Goal: Task Accomplishment & Management: Manage account settings

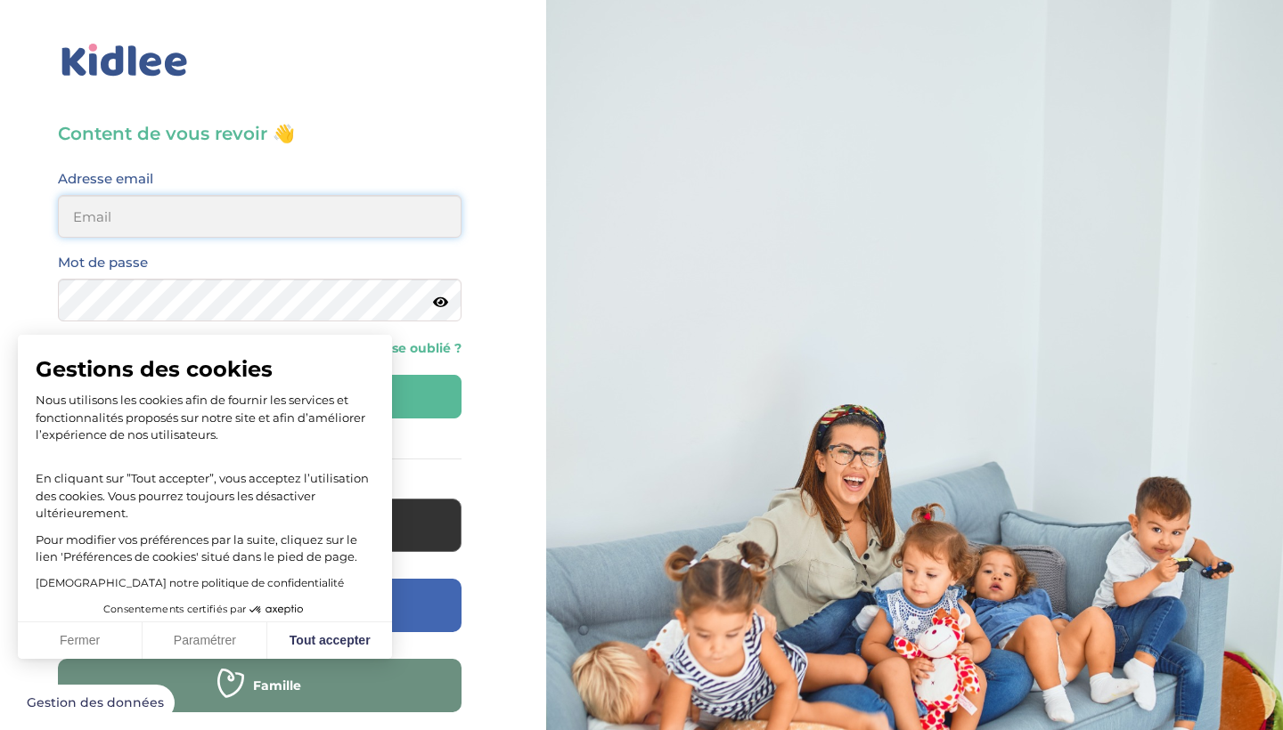
type input "colinemongin972@gmail.com"
click at [318, 633] on button "Tout accepter" at bounding box center [329, 641] width 125 height 37
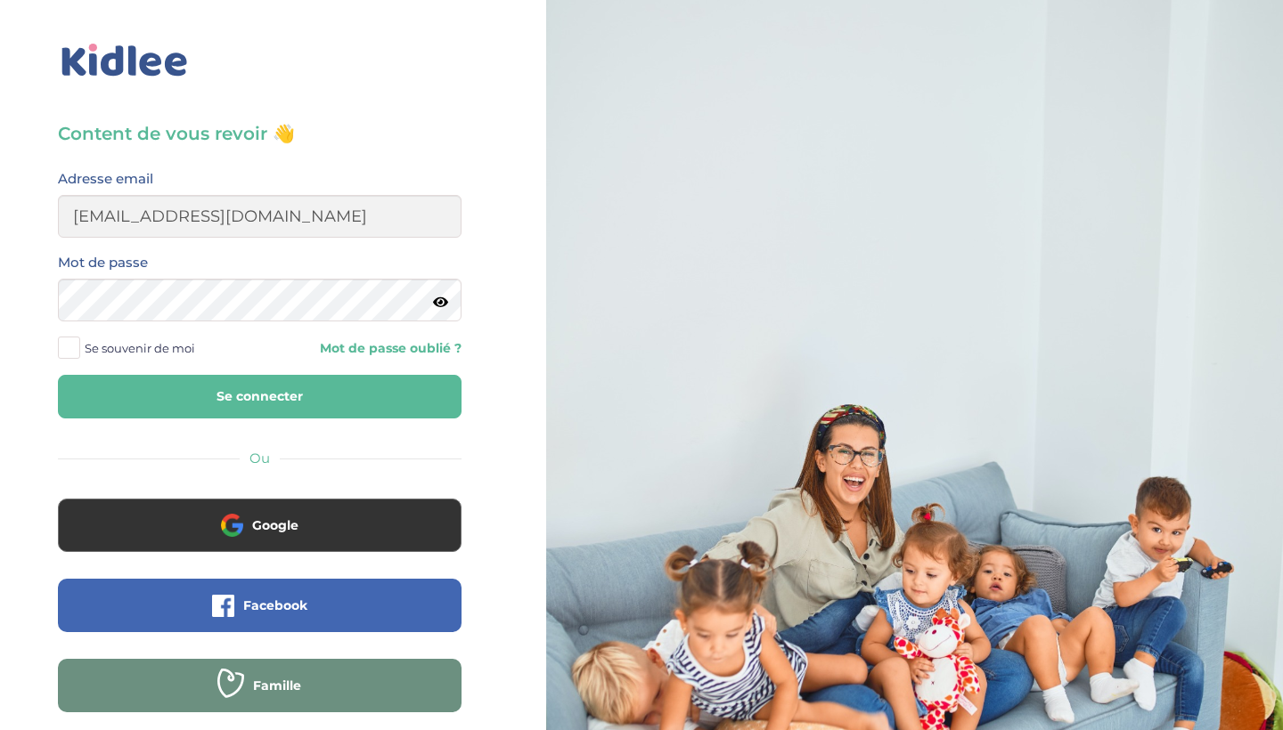
click at [194, 366] on form "Adresse email colinemongin972@gmail.com Mot de passe Se souvenir de moi Mot de …" at bounding box center [259, 292] width 403 height 251
click at [169, 347] on span "Se souvenir de moi" at bounding box center [140, 348] width 110 height 23
click at [0, 0] on input "Se souvenir de moi" at bounding box center [0, 0] width 0 height 0
click at [189, 393] on button "Se connecter" at bounding box center [259, 397] width 403 height 44
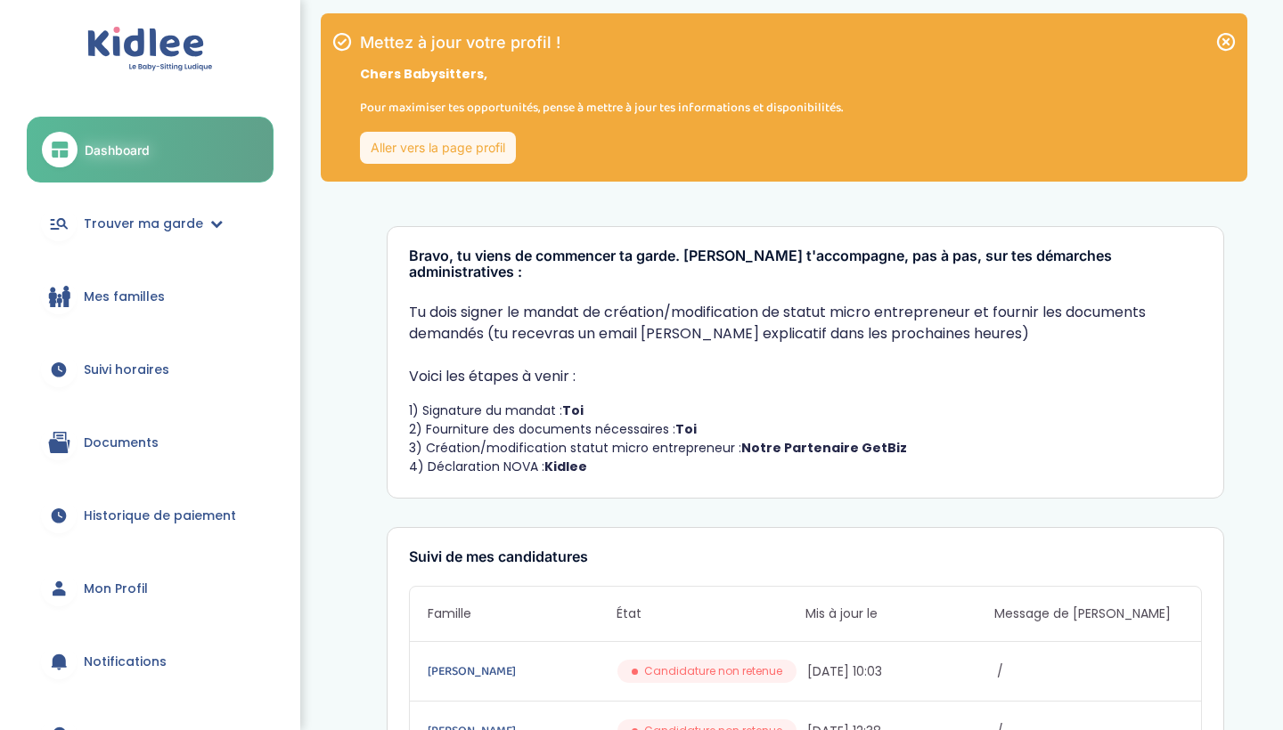
click at [499, 153] on link "Aller vers la page profil" at bounding box center [438, 148] width 156 height 32
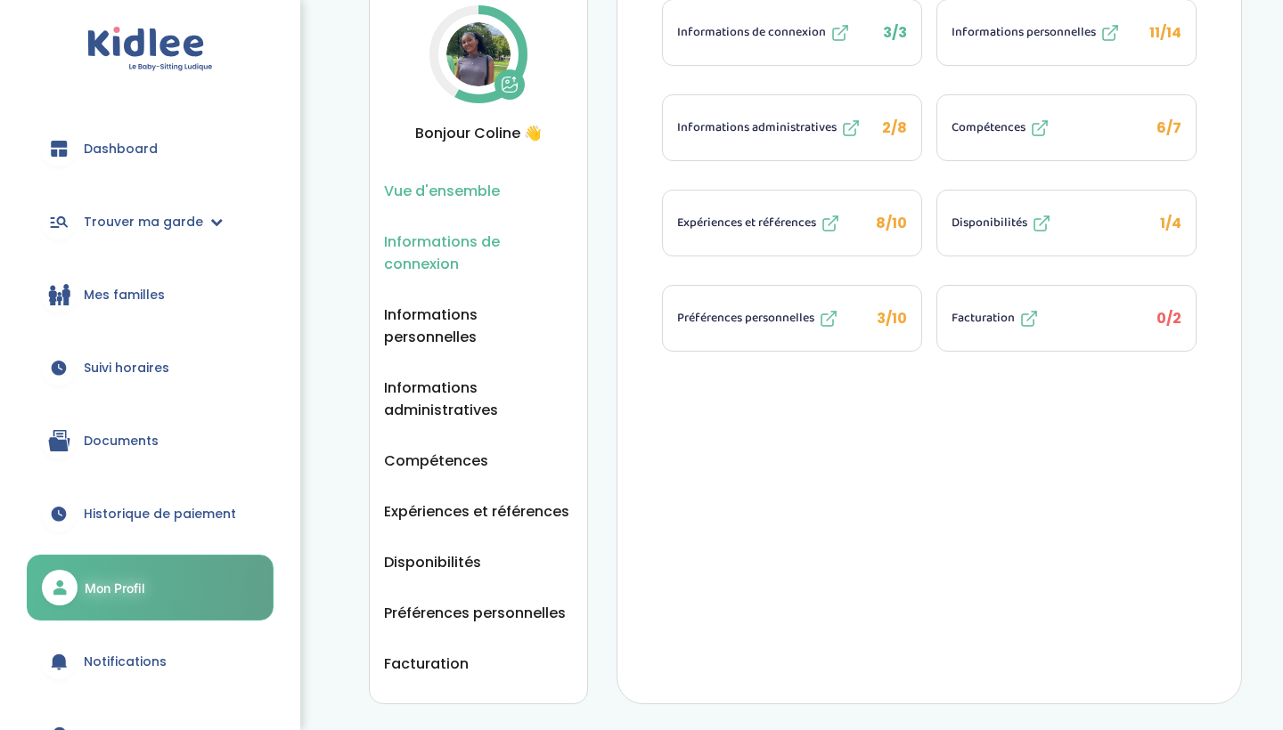
scroll to position [86, 0]
click at [1031, 217] on icon at bounding box center [1041, 223] width 21 height 21
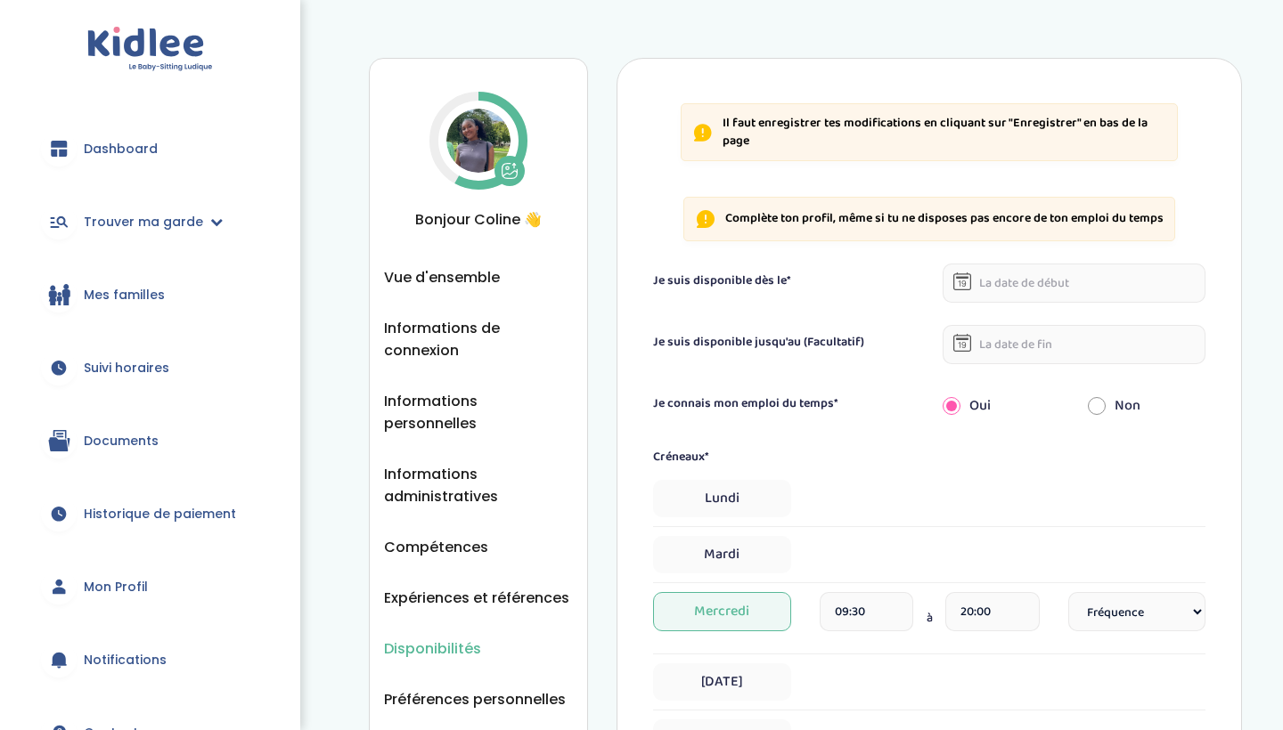
click at [979, 279] on input "text" at bounding box center [1073, 283] width 263 height 39
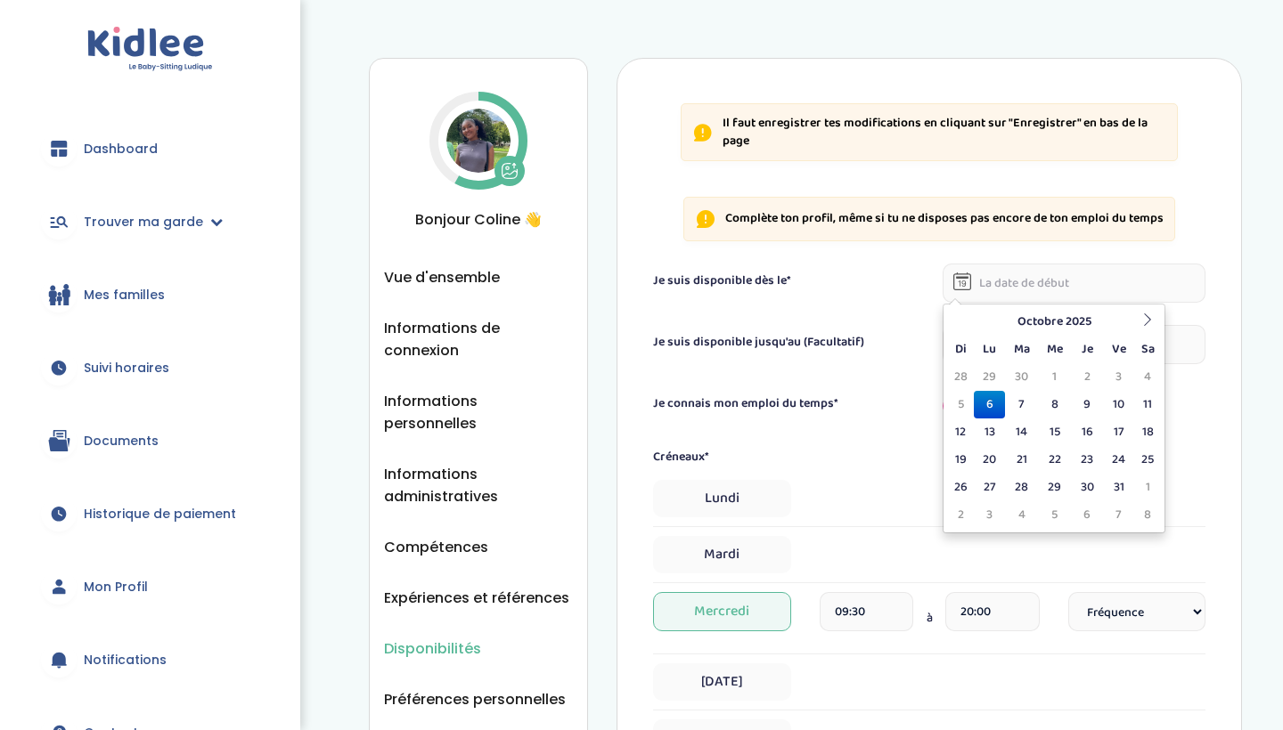
click at [999, 405] on td "6" at bounding box center [989, 405] width 31 height 28
type input "06-10-2025"
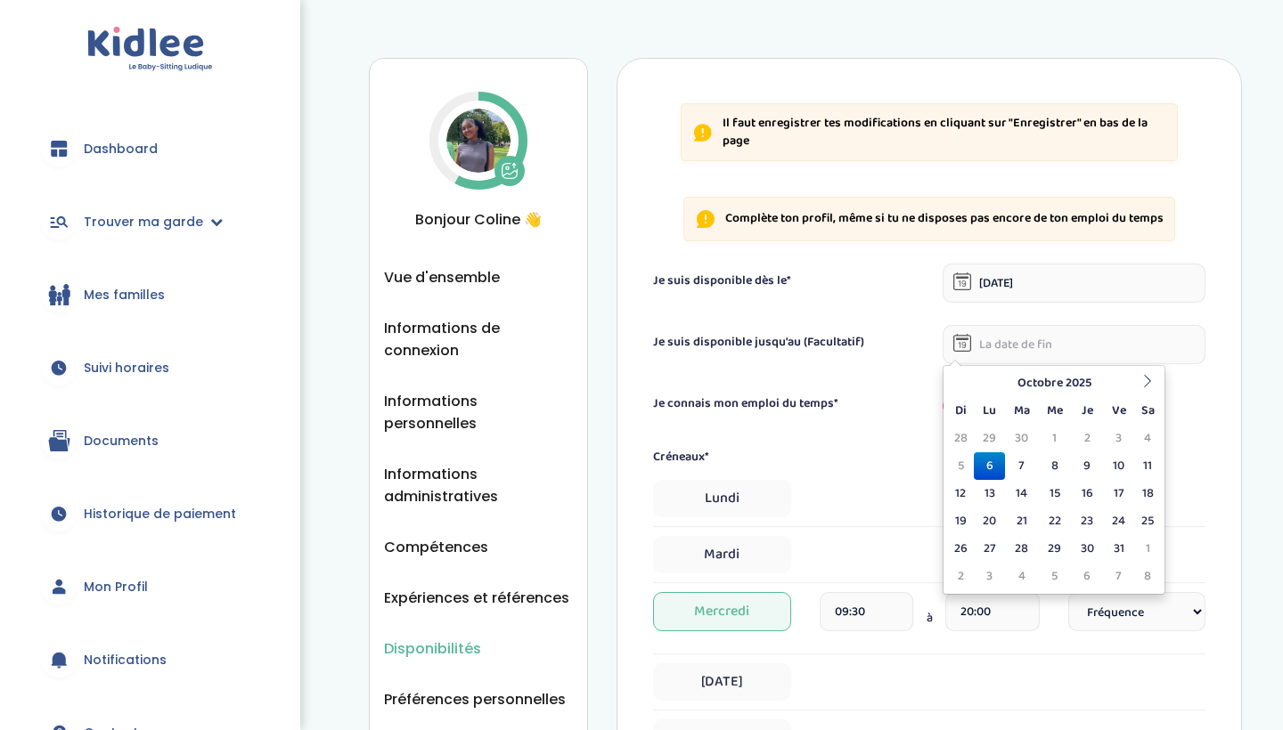
click at [1009, 346] on input "text" at bounding box center [1073, 344] width 263 height 39
click at [839, 355] on div "Je suis disponible jusqu'au (Facultatif)" at bounding box center [929, 344] width 579 height 39
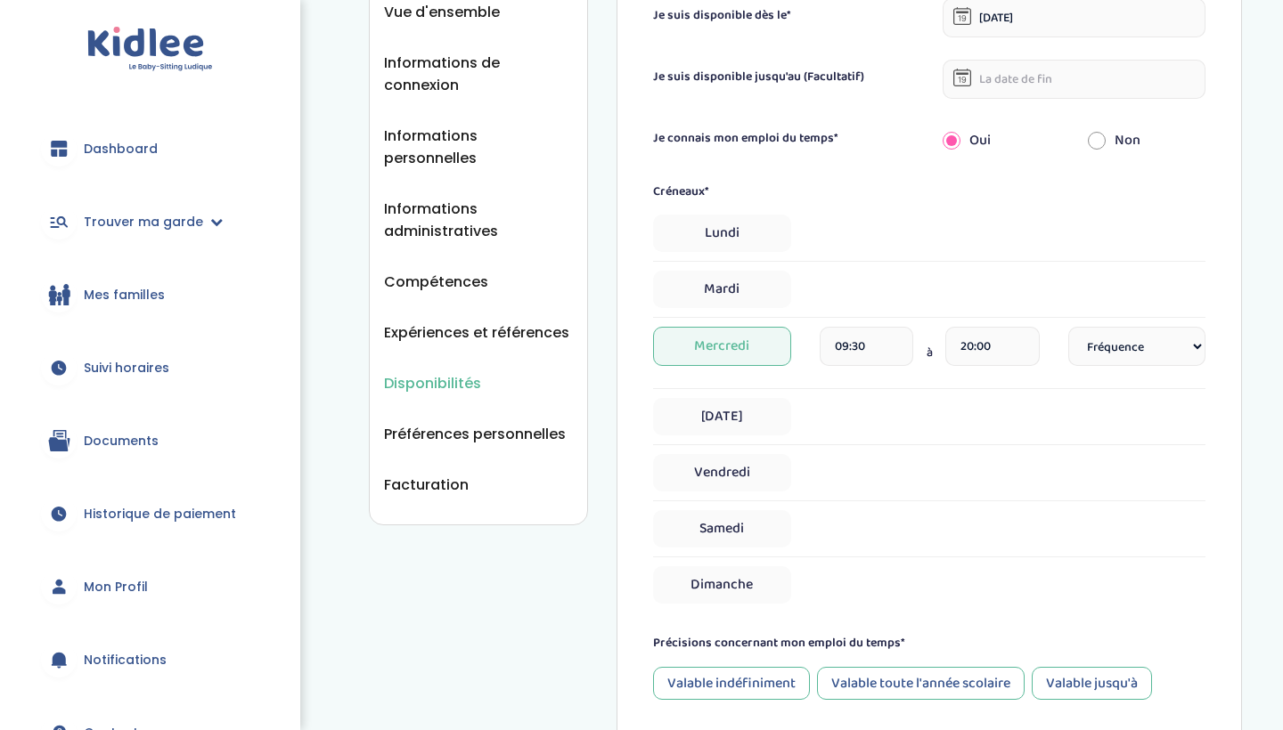
scroll to position [269, 0]
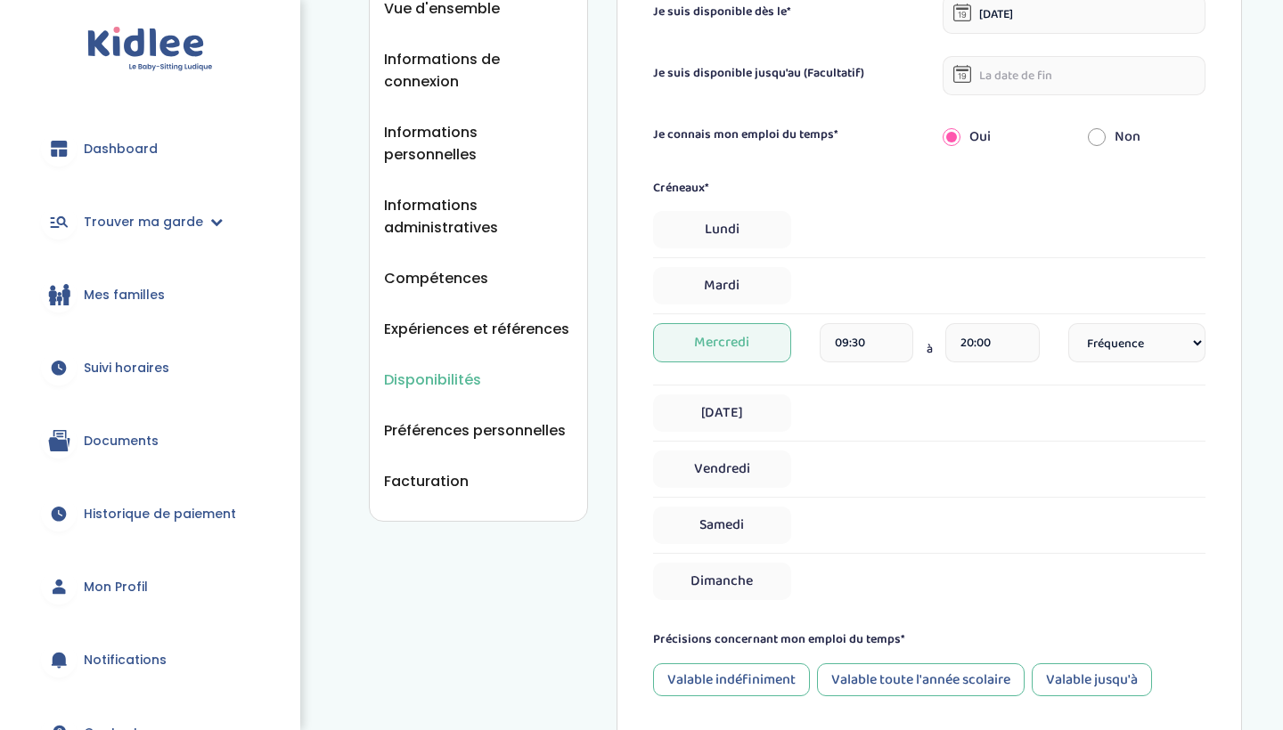
click at [887, 335] on input "09:30" at bounding box center [866, 342] width 94 height 39
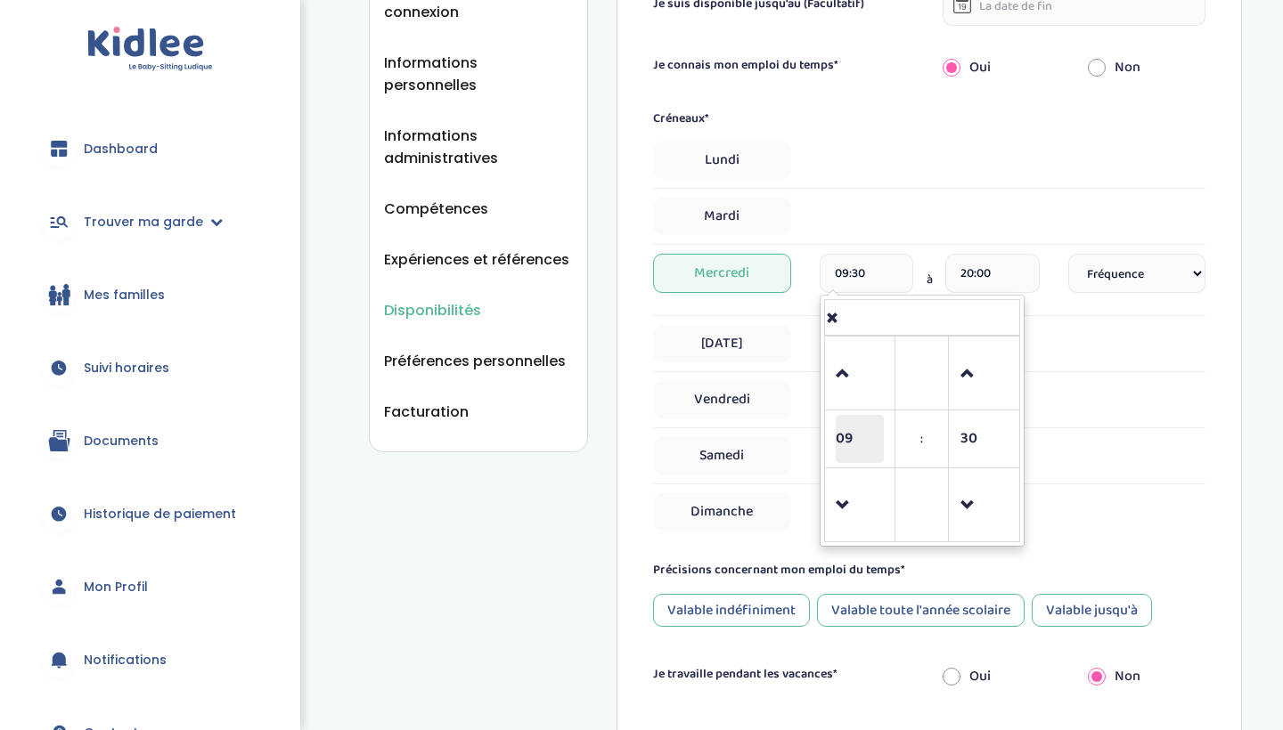
scroll to position [340, 0]
click at [851, 504] on span at bounding box center [860, 504] width 48 height 48
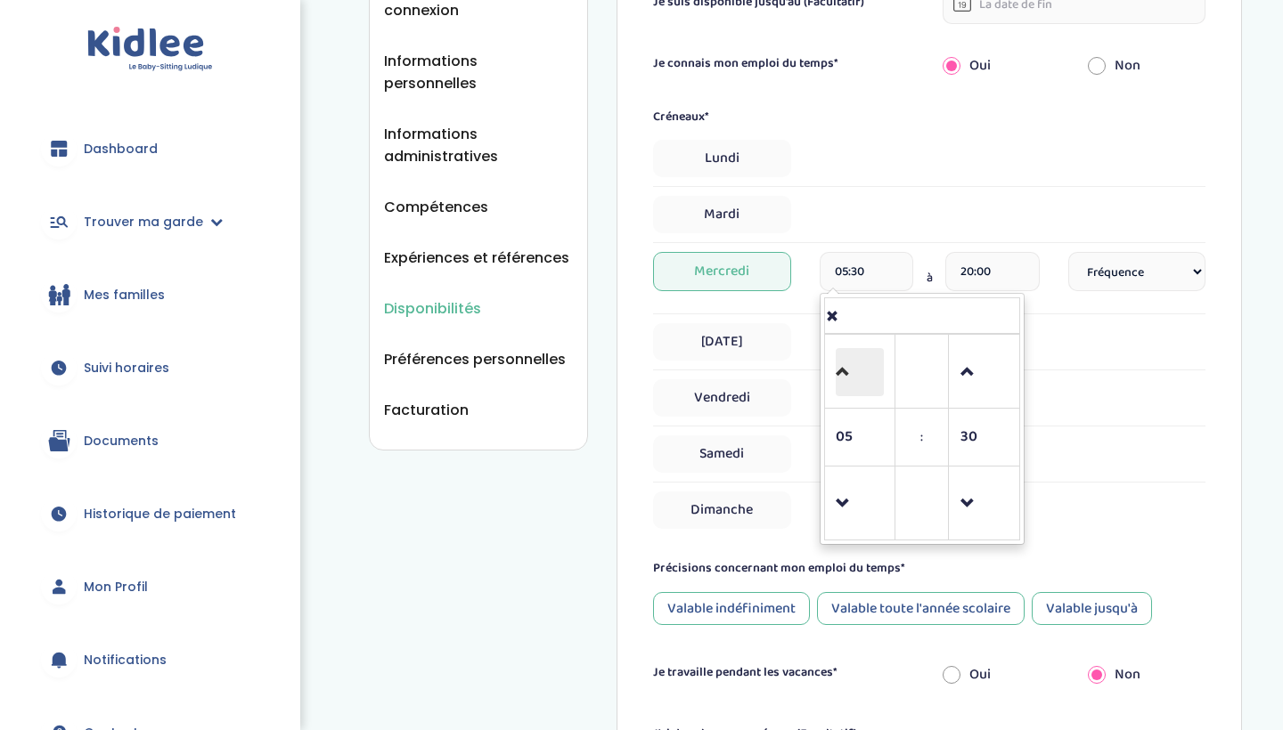
click at [846, 372] on span at bounding box center [860, 372] width 48 height 48
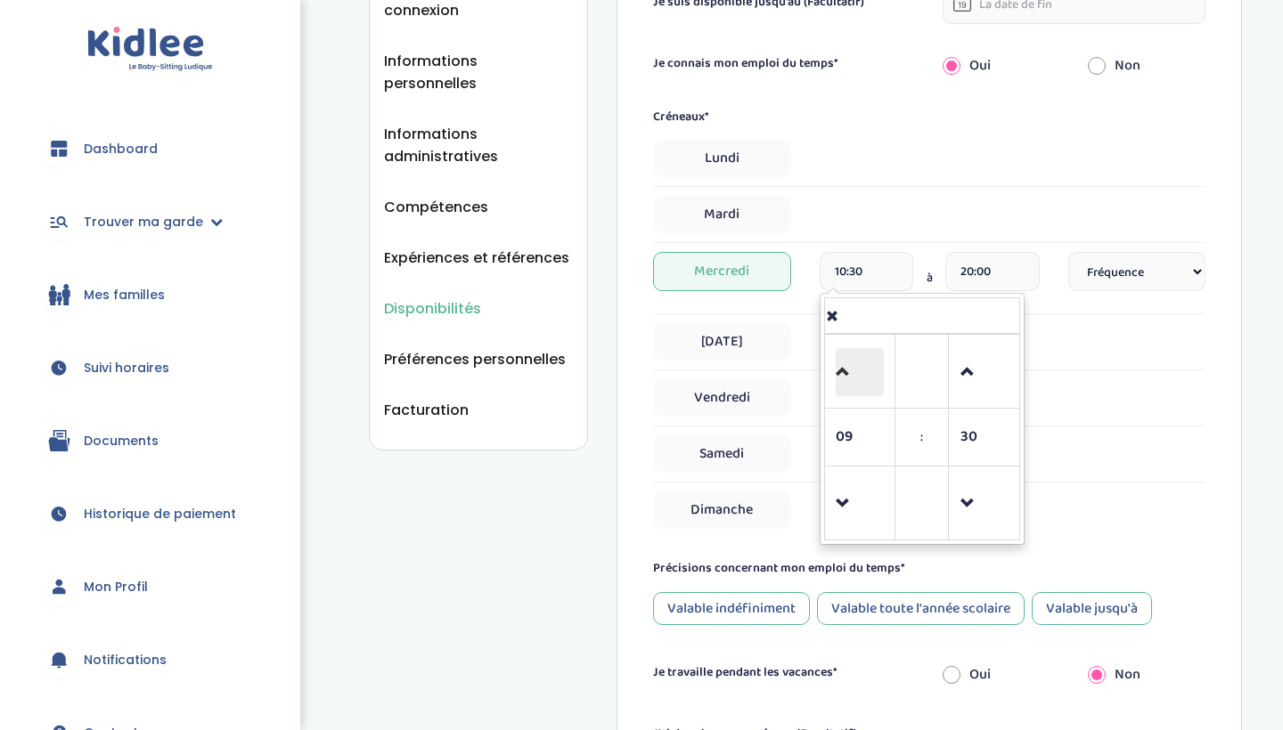
click at [846, 372] on span at bounding box center [860, 372] width 48 height 48
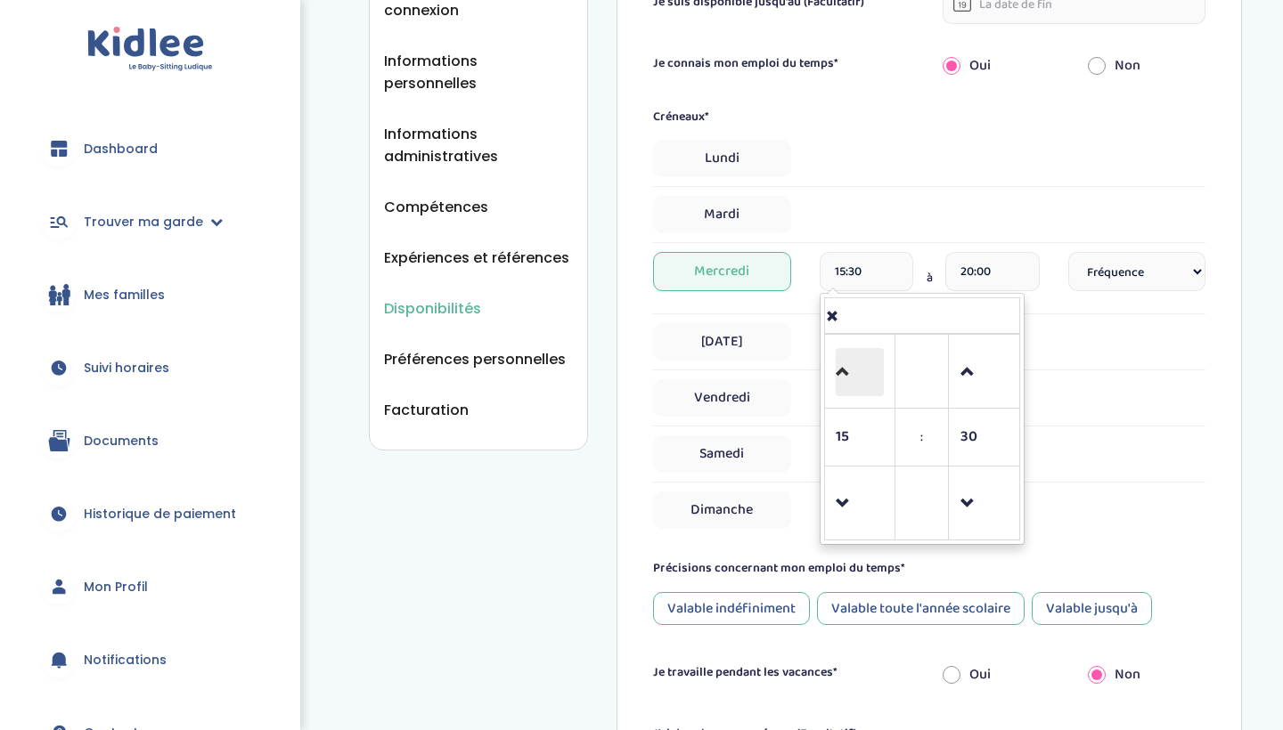
click at [846, 372] on span at bounding box center [860, 372] width 48 height 48
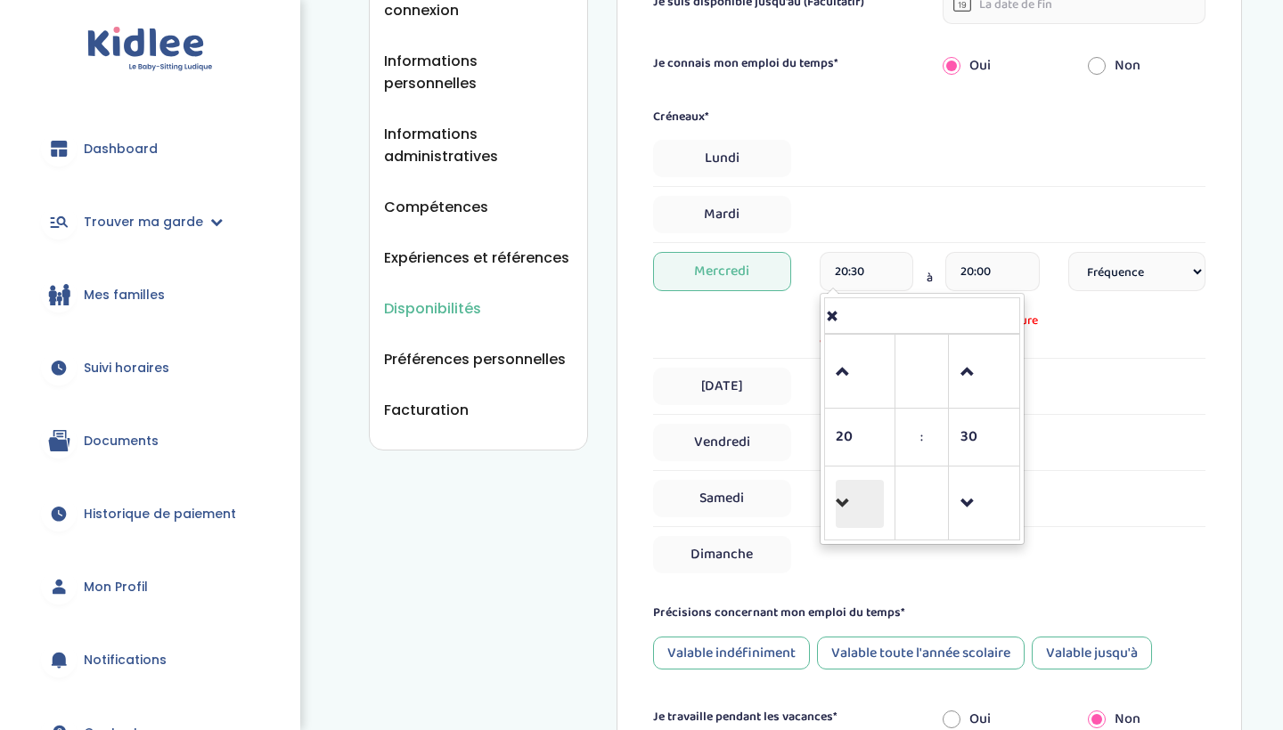
click at [845, 491] on span at bounding box center [860, 504] width 48 height 48
type input "19:30"
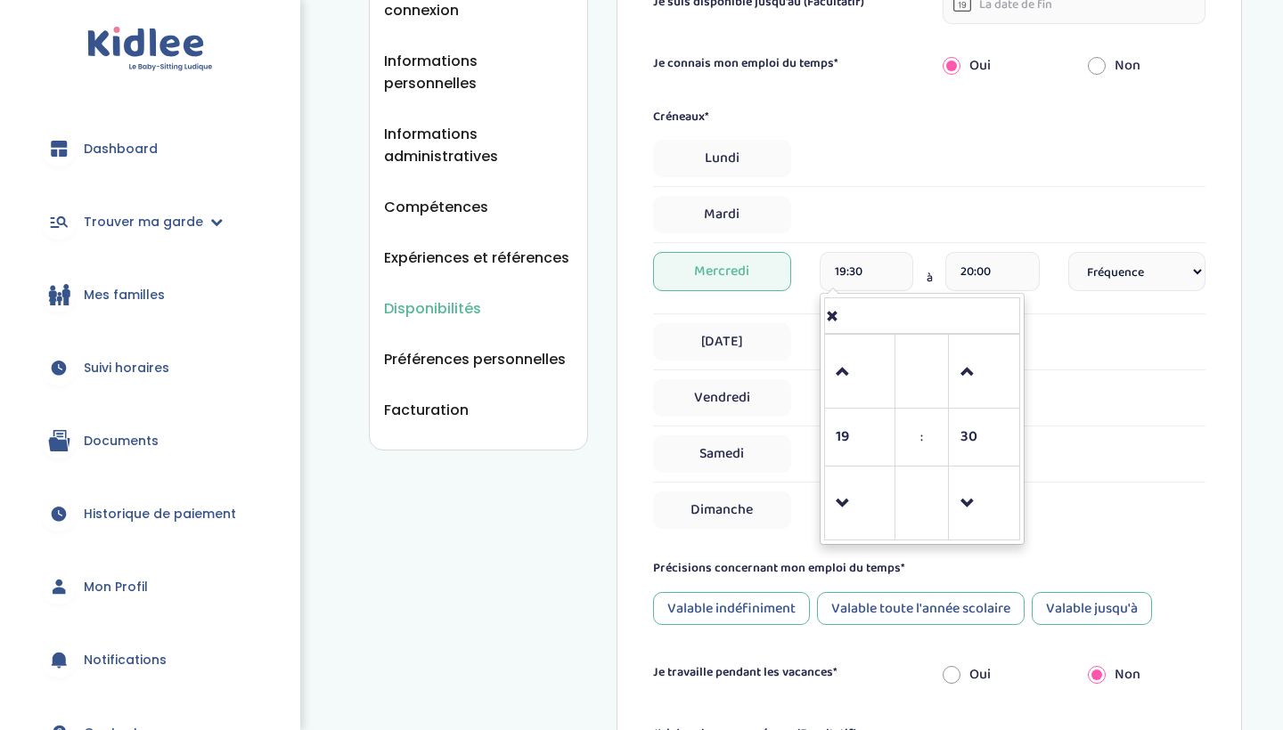
click at [996, 261] on input "20:00" at bounding box center [992, 271] width 94 height 39
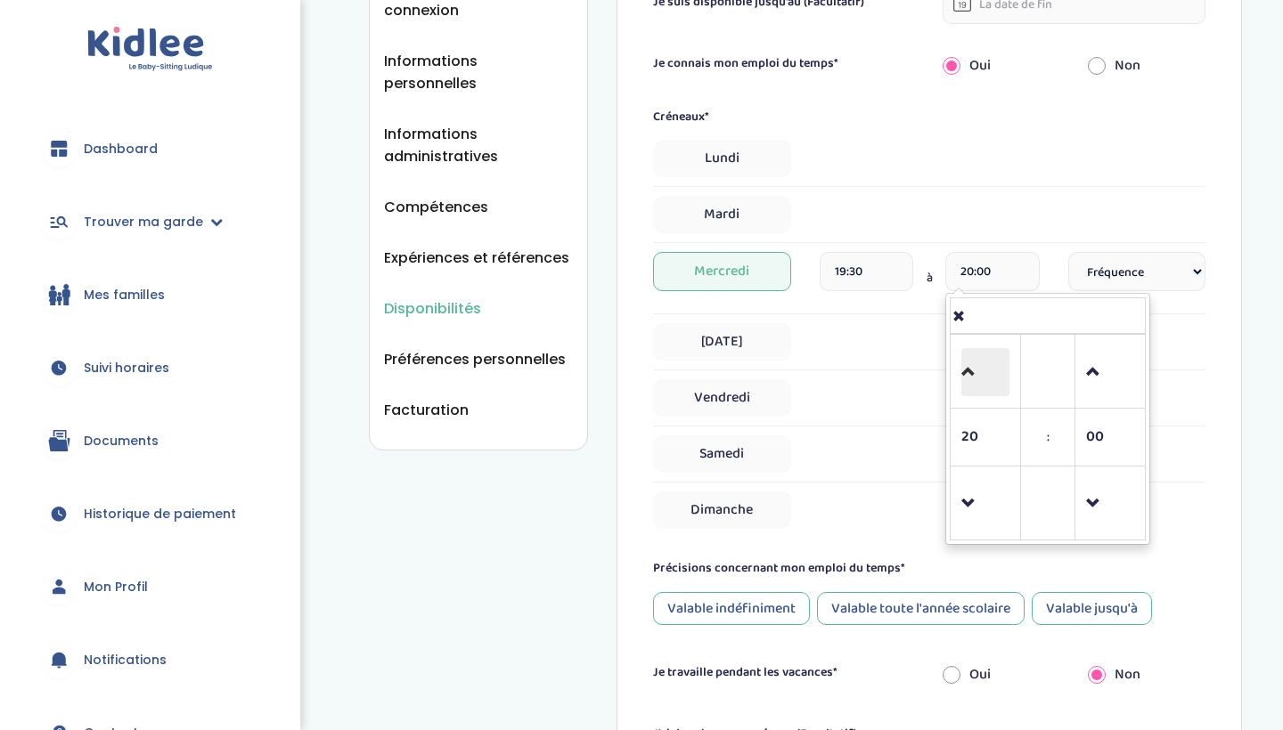
click at [983, 368] on span at bounding box center [985, 372] width 48 height 48
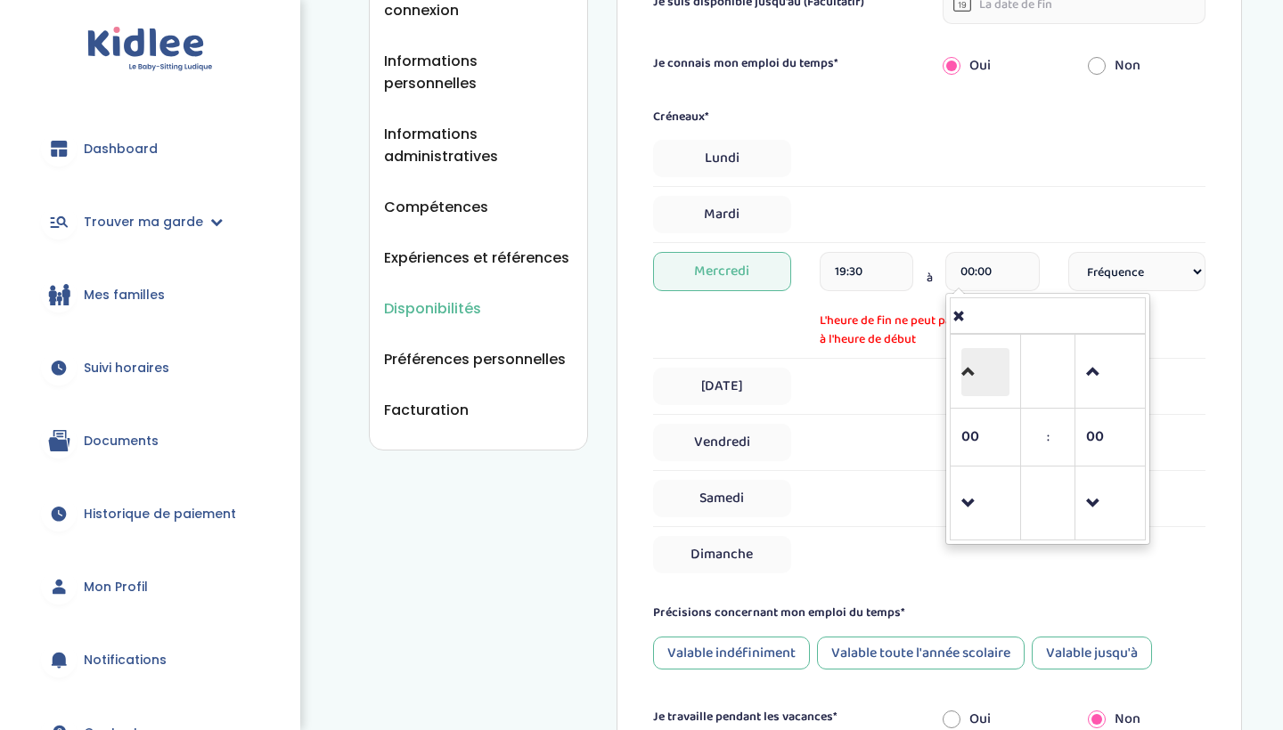
click at [983, 368] on span at bounding box center [985, 372] width 48 height 48
click at [971, 511] on span at bounding box center [985, 504] width 48 height 48
type input "01:00"
click at [843, 289] on input "19:30" at bounding box center [866, 271] width 94 height 39
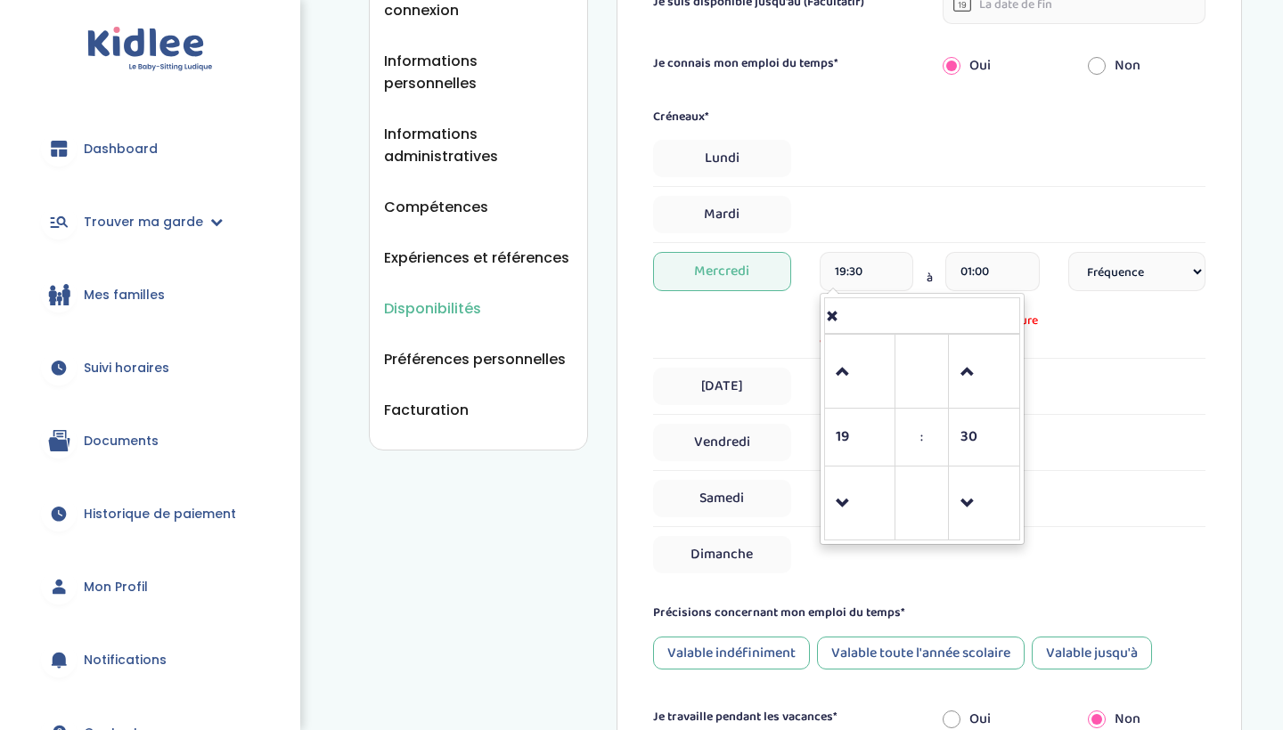
click at [1113, 307] on div "Mercredi 19:30 19 : 30 00 01 02 03 04 05 06 07 08 09 10 11 12 13 14 15 16 17 18…" at bounding box center [929, 300] width 552 height 97
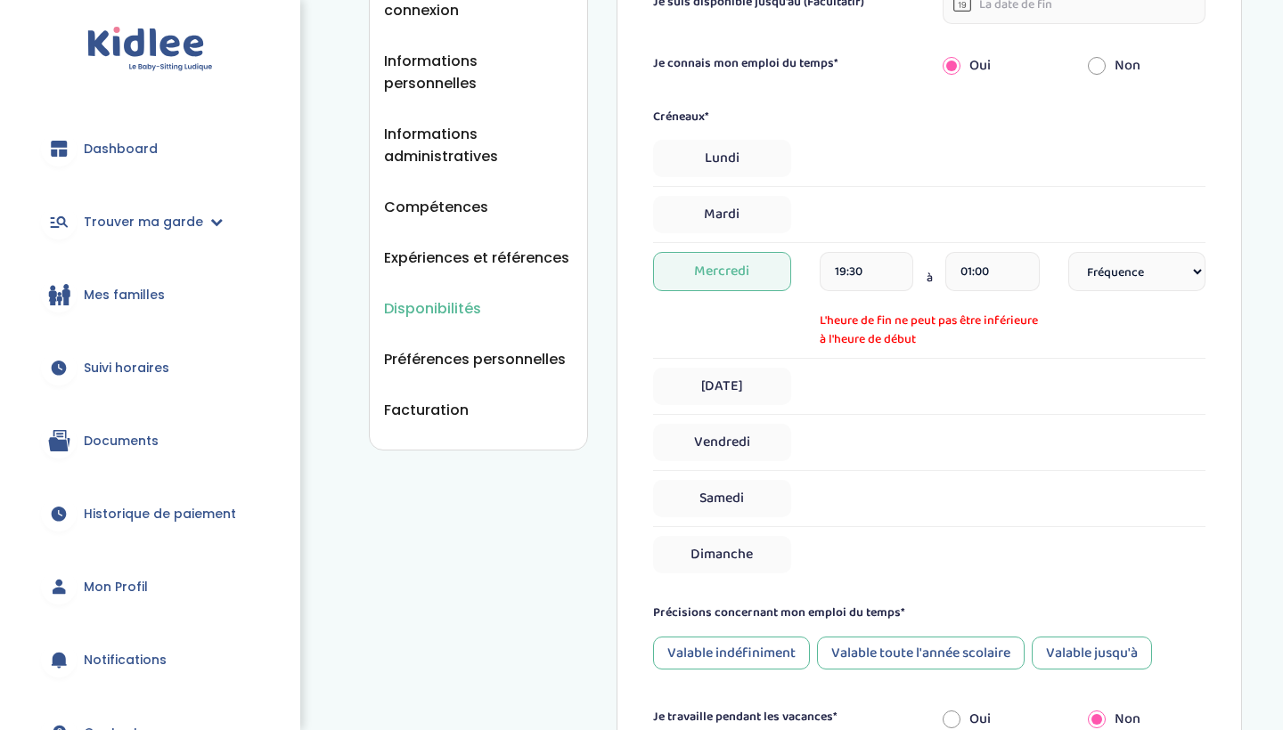
click at [1005, 278] on input "01:00" at bounding box center [992, 271] width 94 height 39
click at [1102, 267] on select "Fréquence Toutes les semaines Toutes les 2 semaines Tous les mois" at bounding box center [1136, 271] width 137 height 39
select select "1"
click at [850, 265] on input "19:30" at bounding box center [866, 271] width 94 height 39
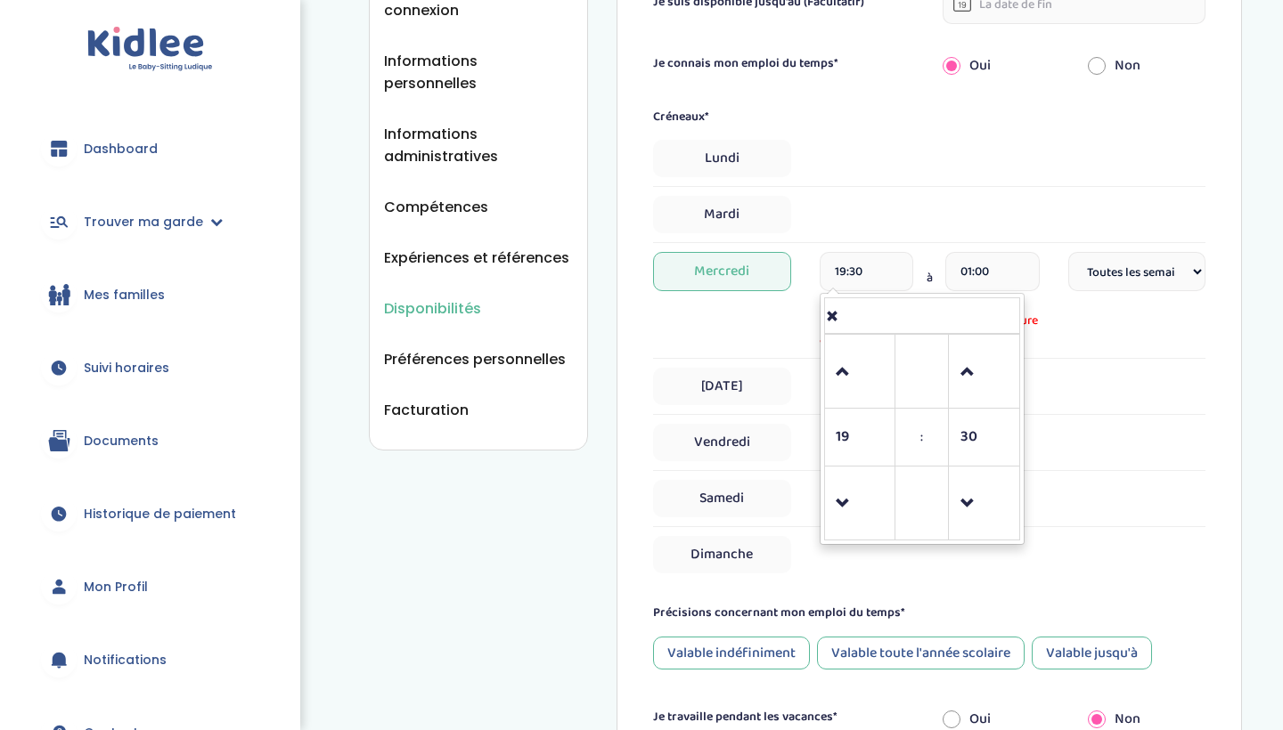
click at [1014, 280] on input "01:00" at bounding box center [992, 271] width 94 height 39
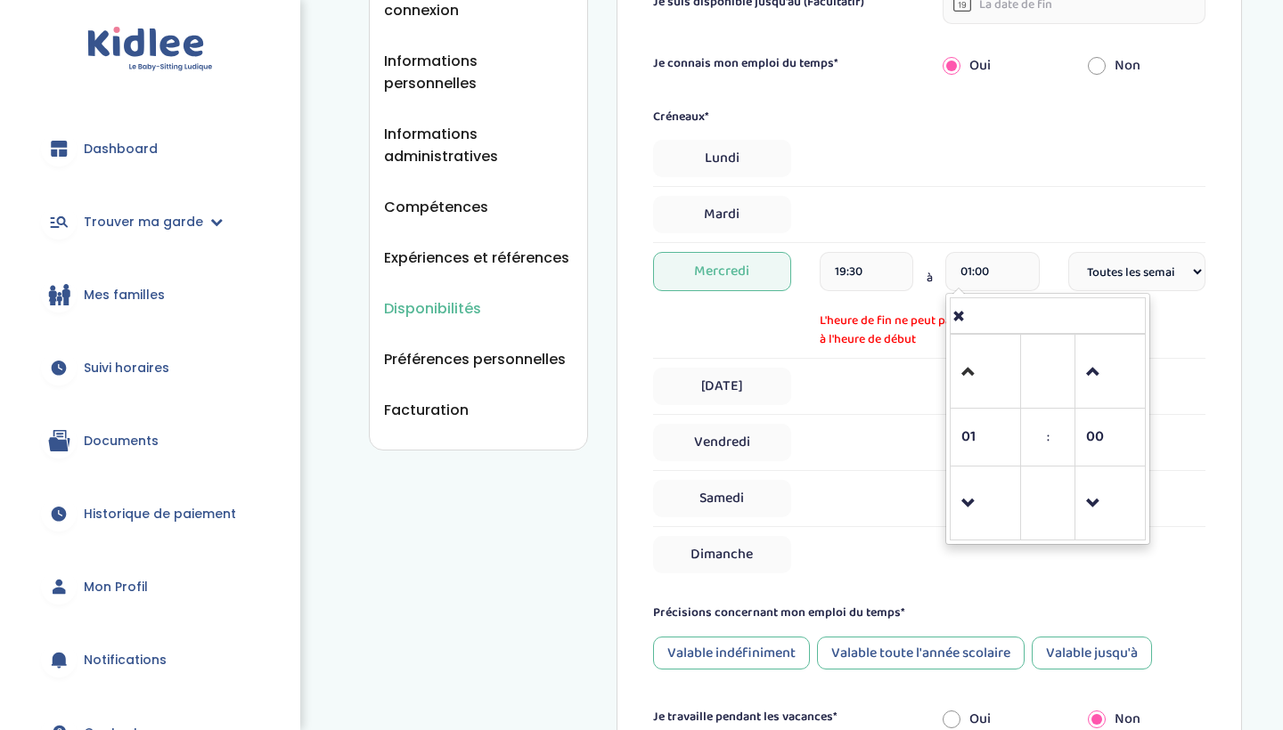
click at [960, 377] on link at bounding box center [985, 371] width 53 height 64
click at [966, 493] on span at bounding box center [985, 504] width 48 height 48
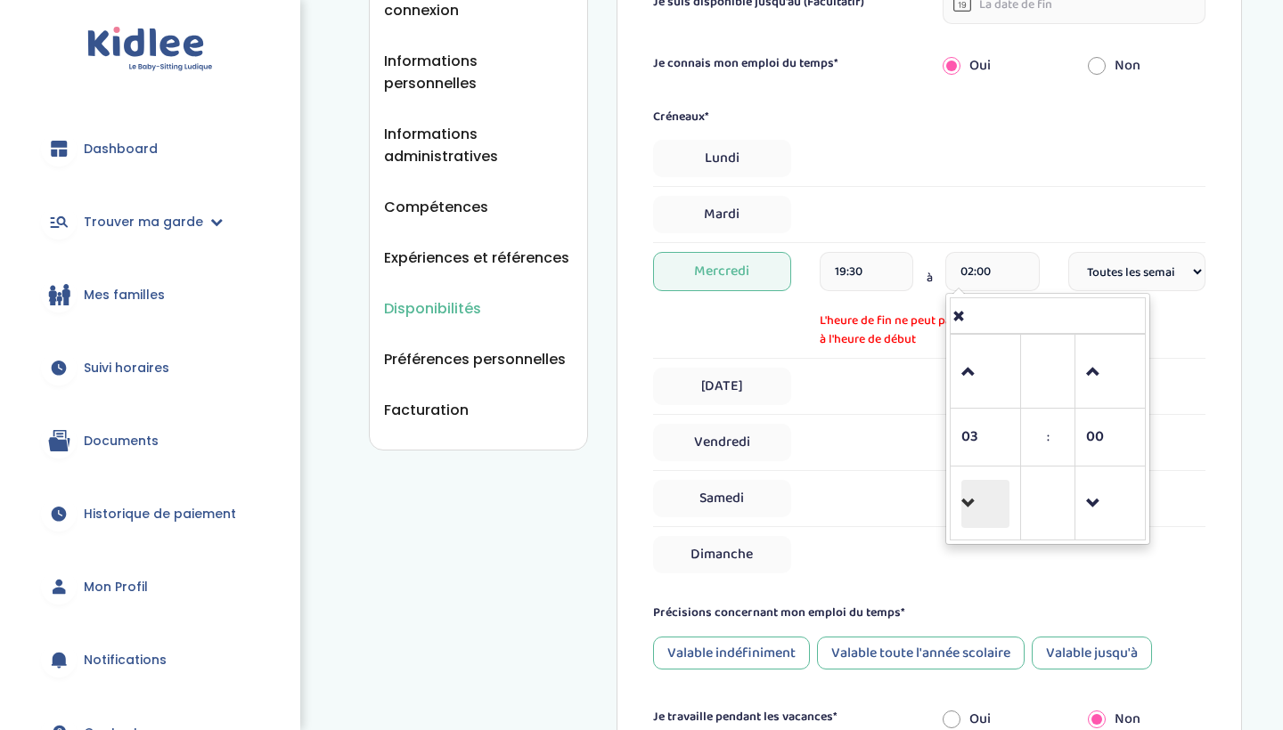
click at [966, 493] on span at bounding box center [985, 504] width 48 height 48
type input "23:00"
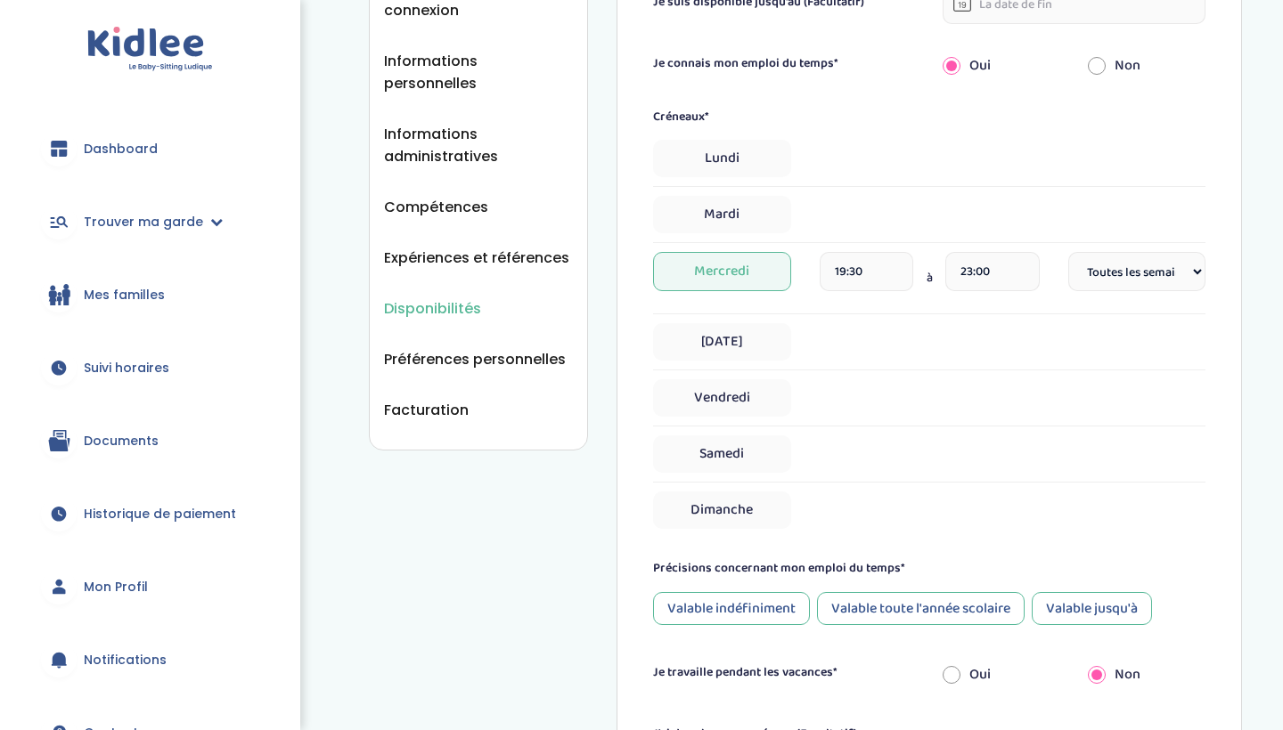
click at [841, 351] on div "Jeudi" at bounding box center [929, 341] width 552 height 37
click at [721, 334] on span "Jeudi" at bounding box center [721, 341] width 137 height 37
select select "1"
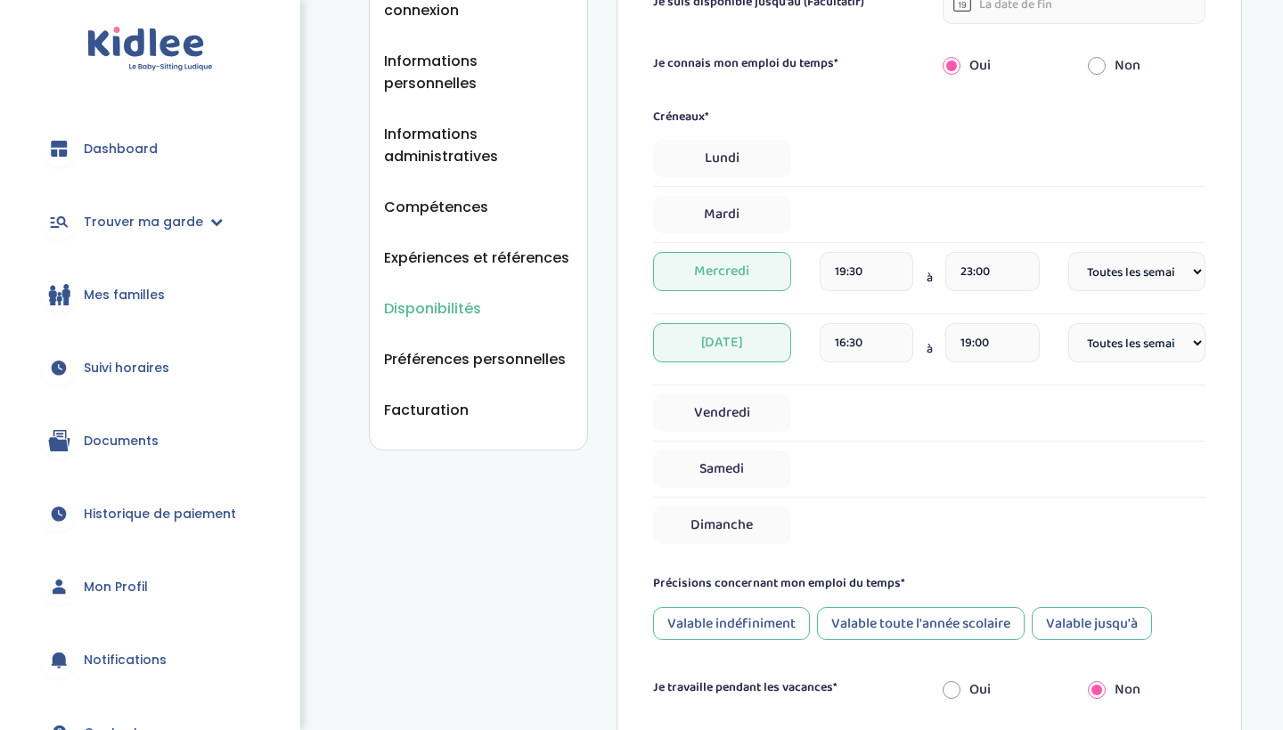
click at [721, 334] on span "Jeudi" at bounding box center [721, 342] width 137 height 39
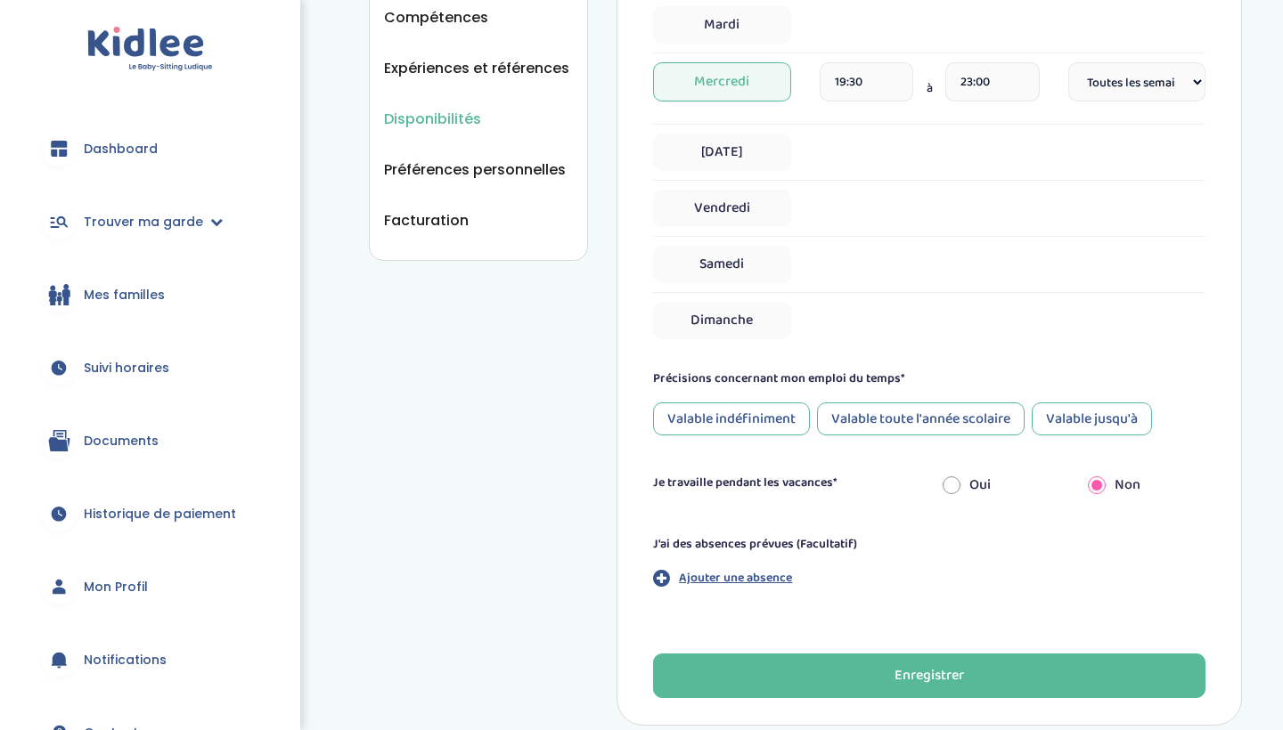
scroll to position [536, 0]
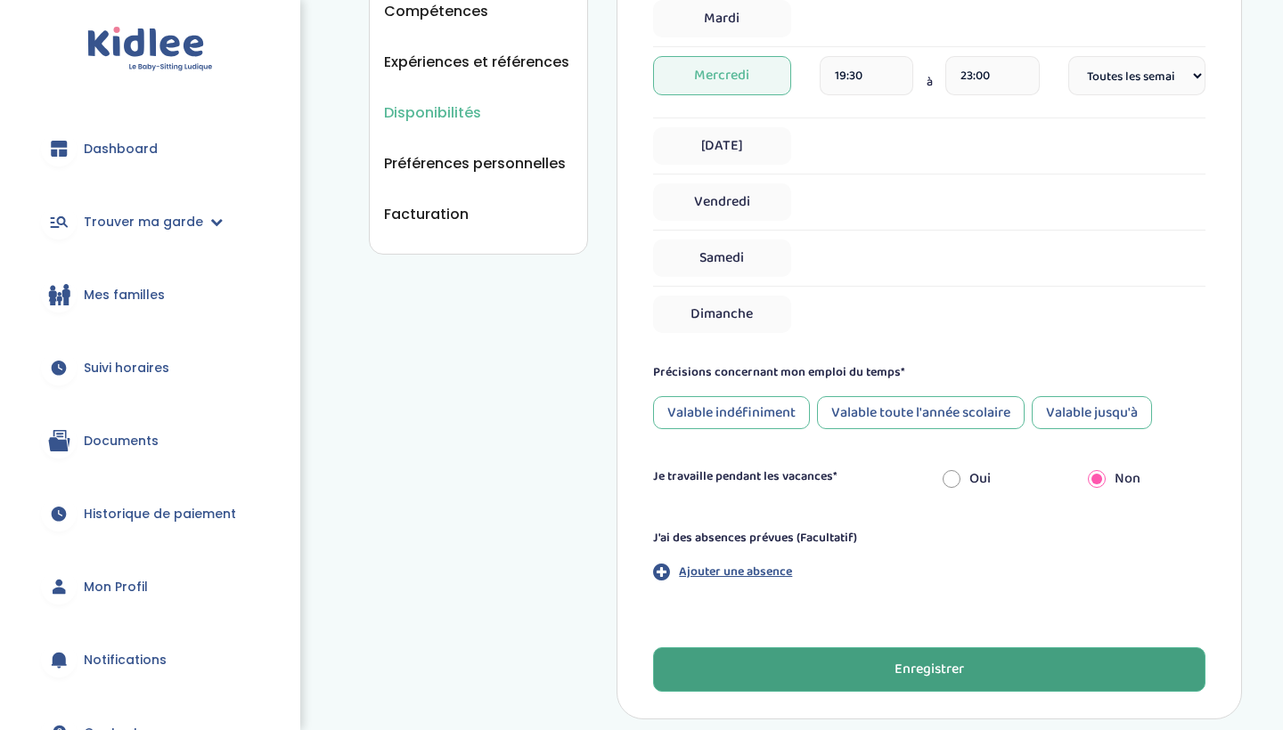
click at [723, 685] on button "Enregistrer" at bounding box center [929, 670] width 552 height 45
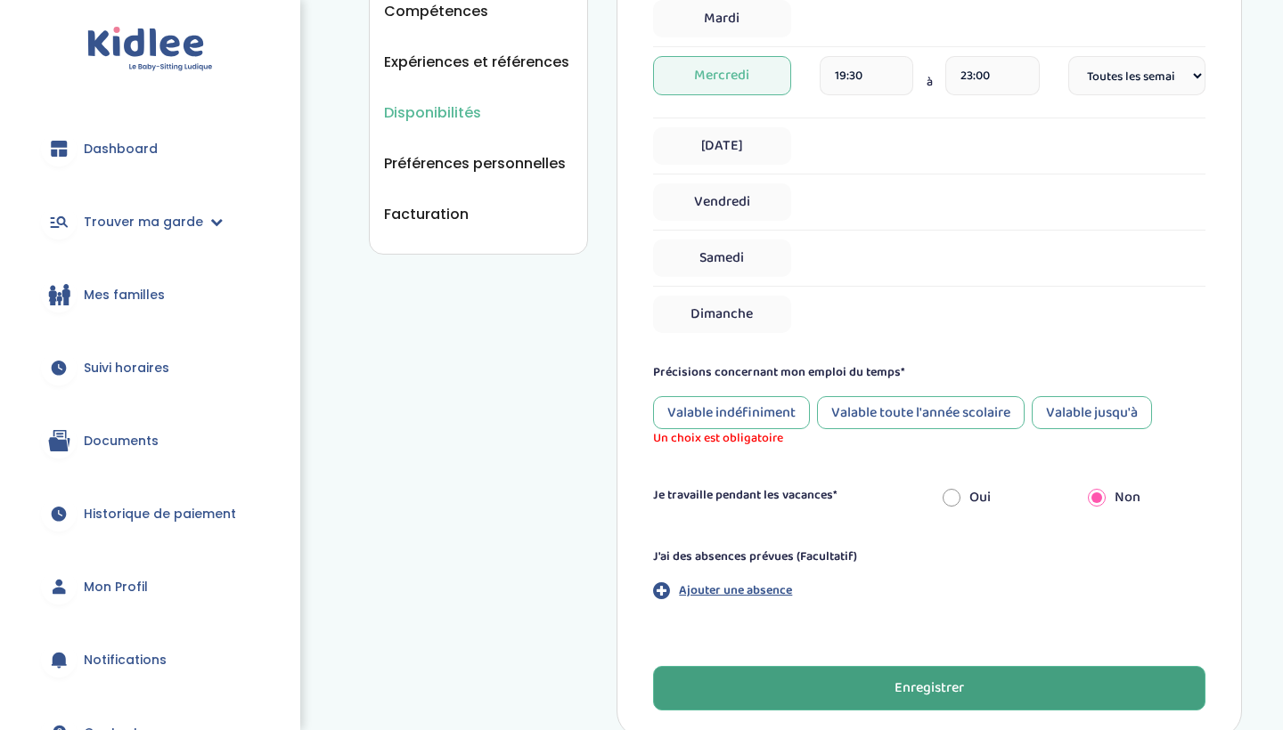
scroll to position [58, 0]
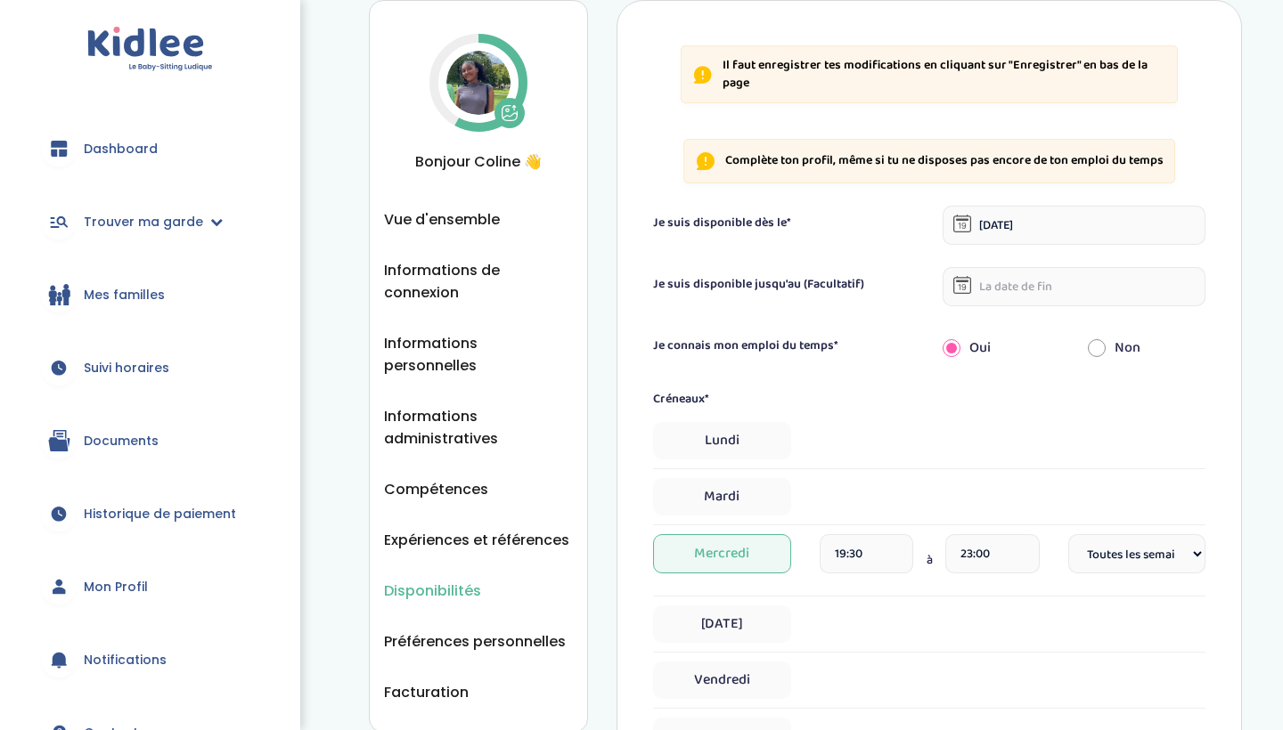
click at [122, 299] on span "Mes familles" at bounding box center [124, 295] width 81 height 19
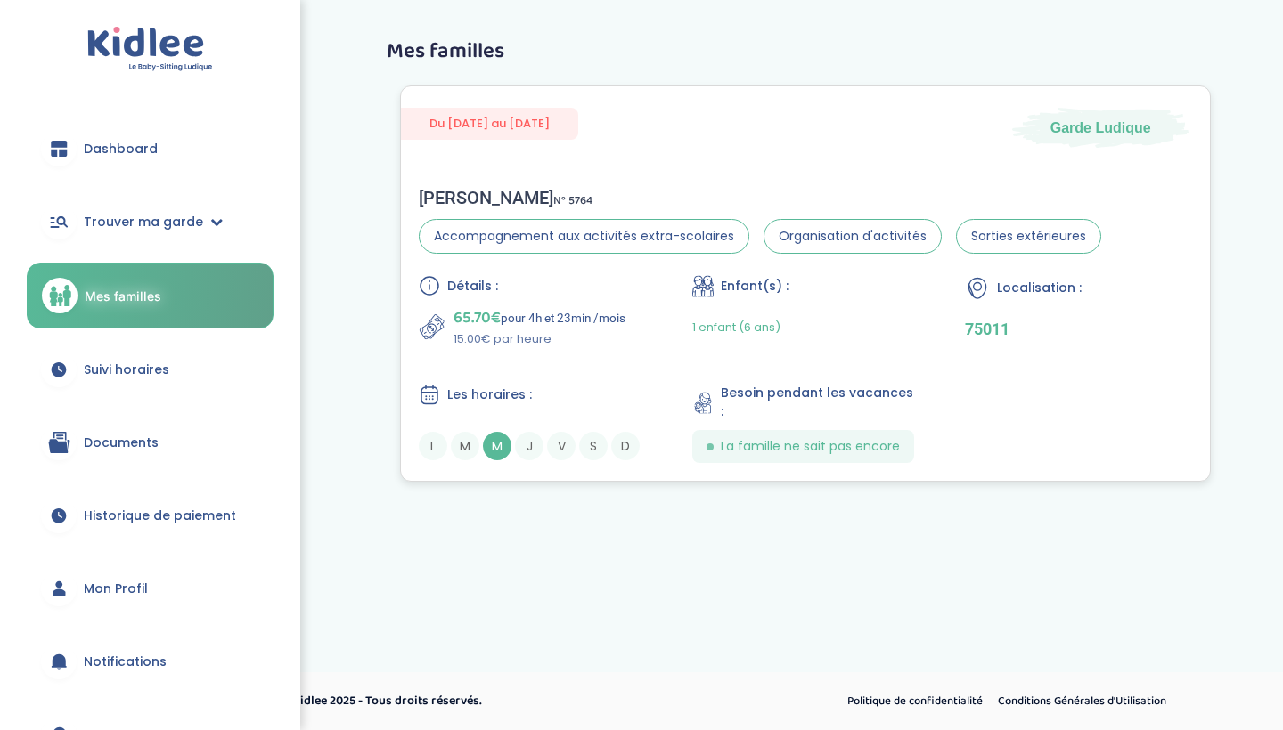
click at [500, 443] on span "M" at bounding box center [497, 446] width 29 height 29
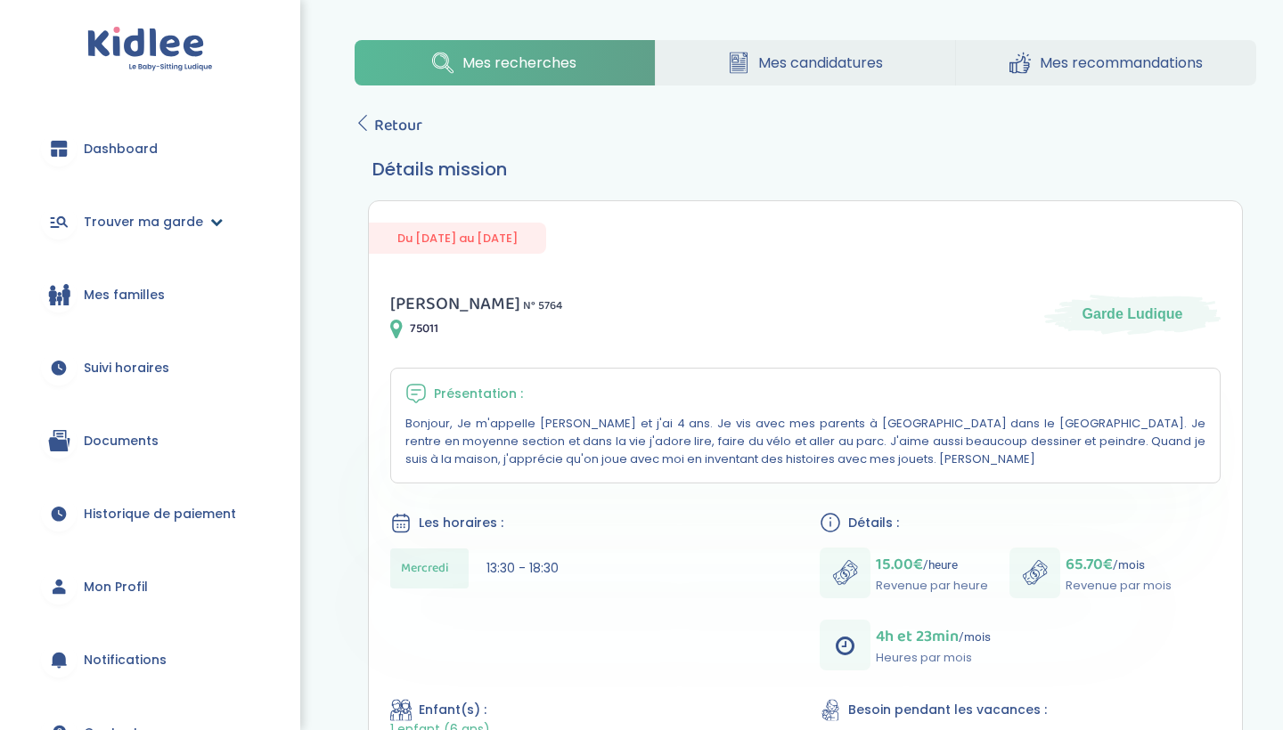
click at [167, 220] on span "Trouver ma garde" at bounding box center [143, 222] width 119 height 19
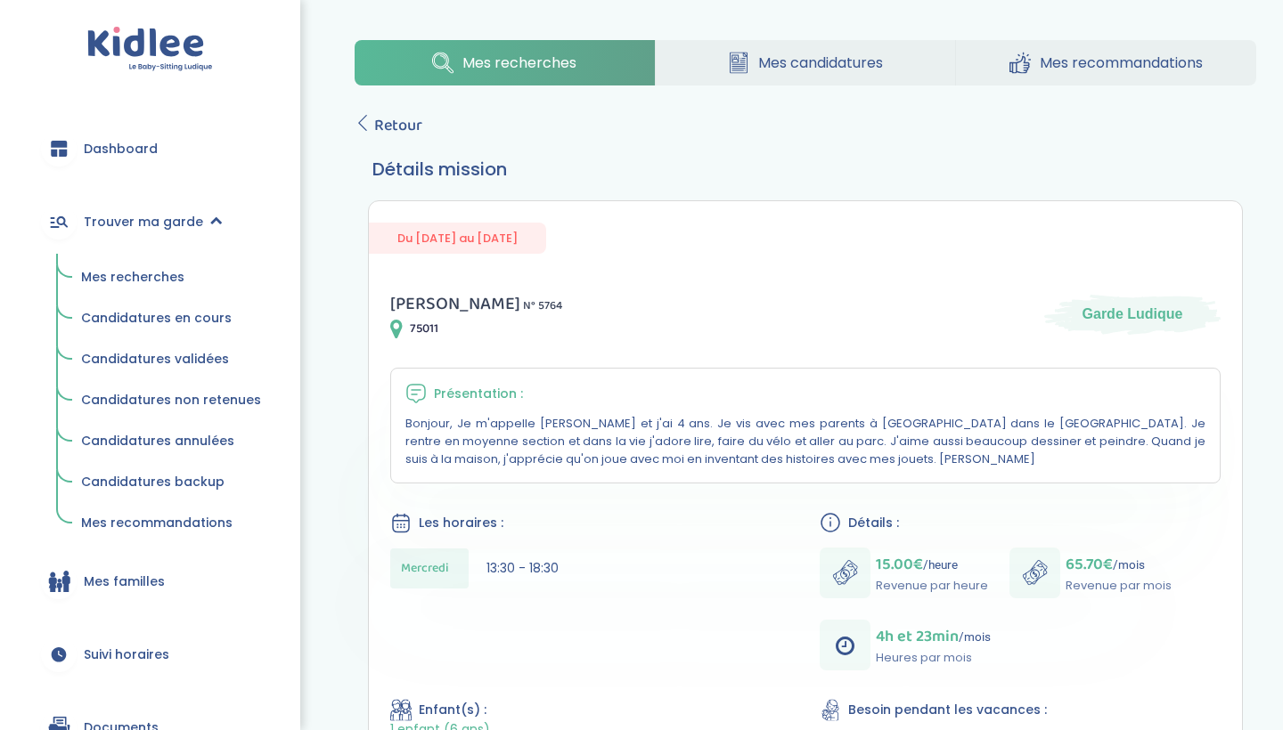
click at [157, 273] on span "Mes recherches" at bounding box center [132, 277] width 103 height 18
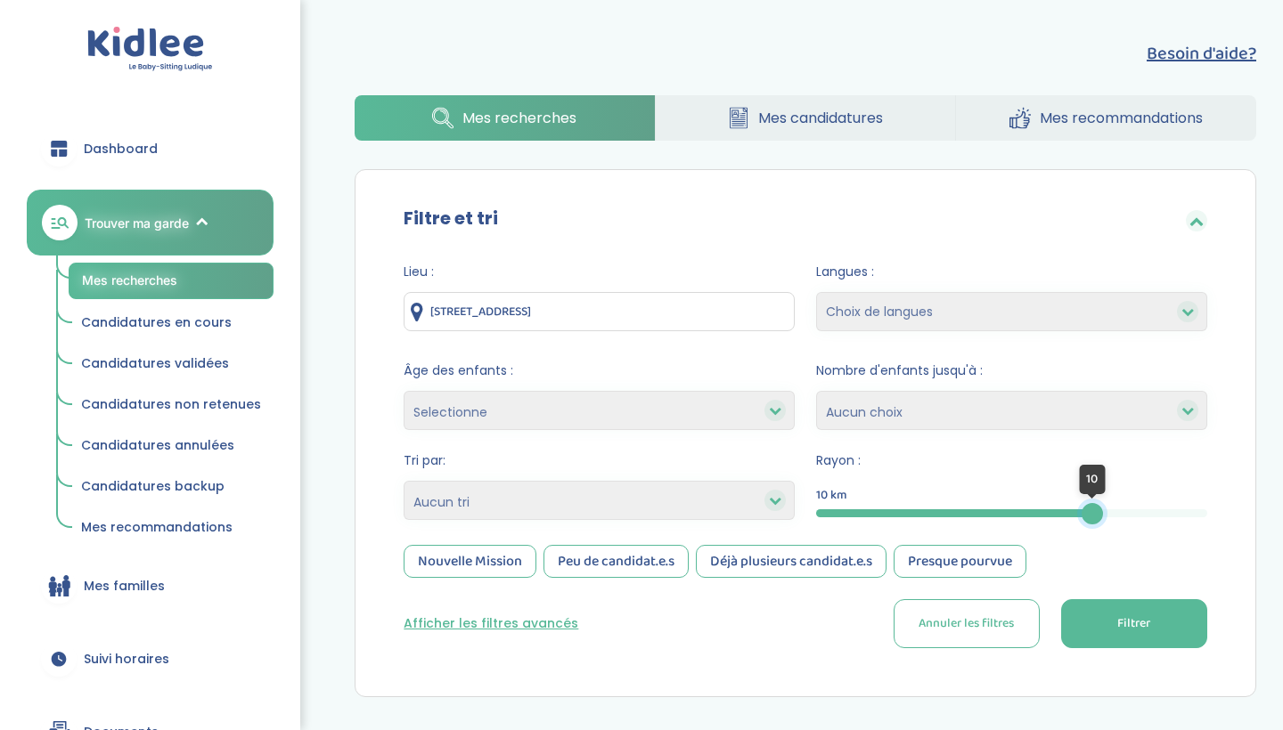
drag, startPoint x: 1206, startPoint y: 514, endPoint x: 1071, endPoint y: 526, distance: 135.9
click at [1077, 525] on form "Lieu : [STREET_ADDRESS] Langues : Choix de langues Anglais Arabe Espagnol [GEOG…" at bounding box center [804, 456] width 803 height 386
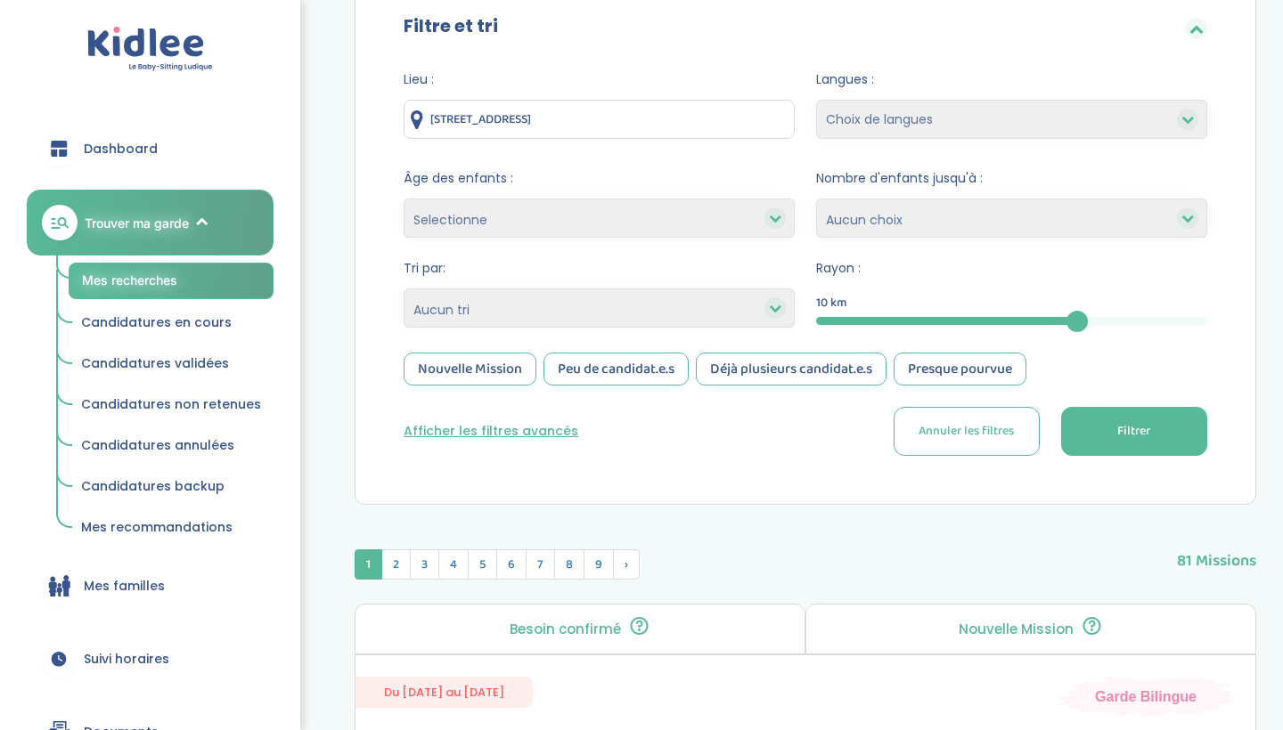
scroll to position [188, 0]
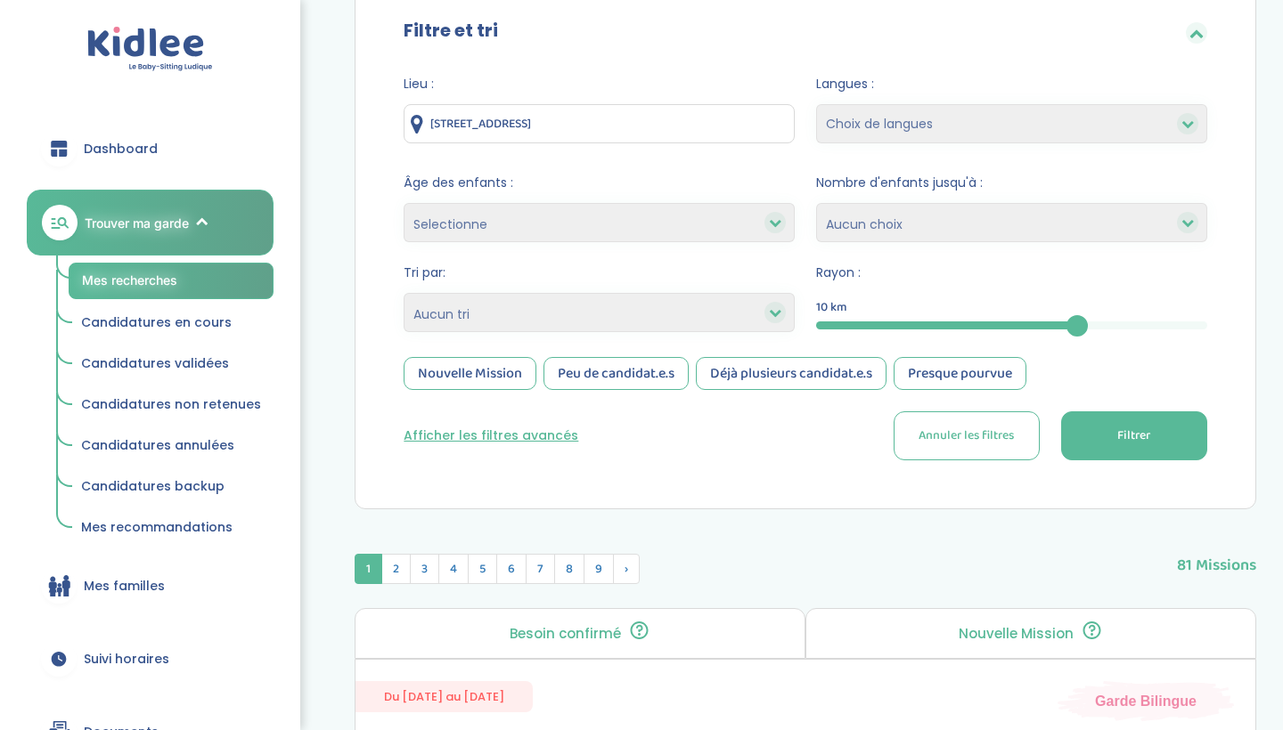
select select "2"
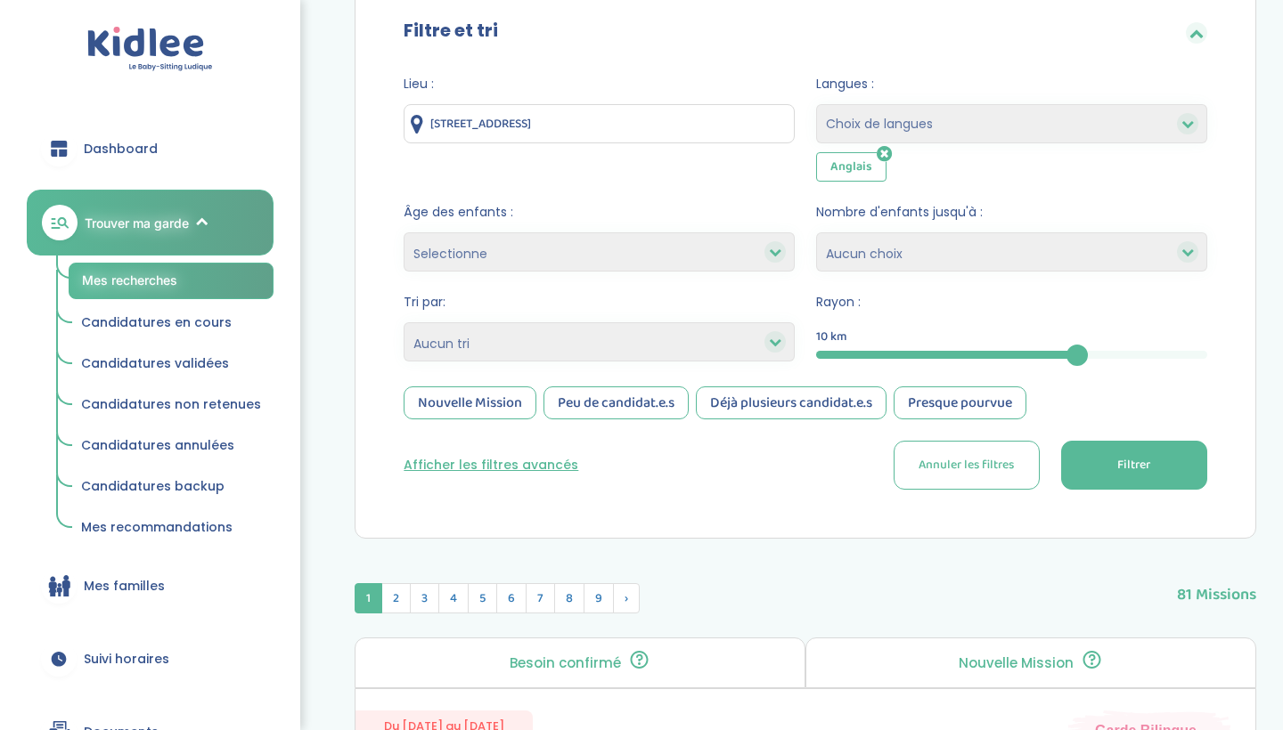
click at [844, 124] on select "Choix de langues Anglais Arabe Espagnol Italien Russe Français Coréen" at bounding box center [1011, 123] width 391 height 39
select select "12"
select select
click at [853, 245] on select "1 2 3 4 Aucun choix" at bounding box center [1011, 251] width 391 height 39
click at [879, 150] on icon at bounding box center [883, 154] width 15 height 18
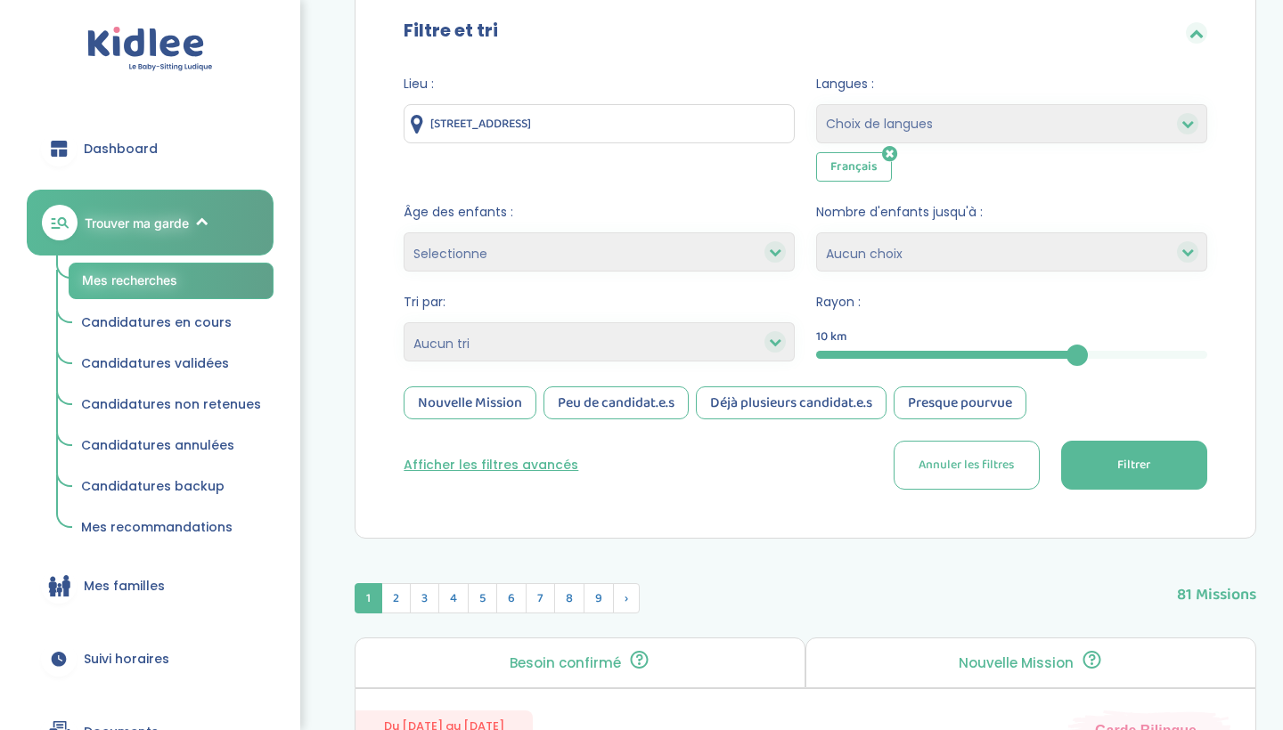
select select "1"
click at [1164, 448] on button "Filtrer" at bounding box center [1134, 465] width 146 height 49
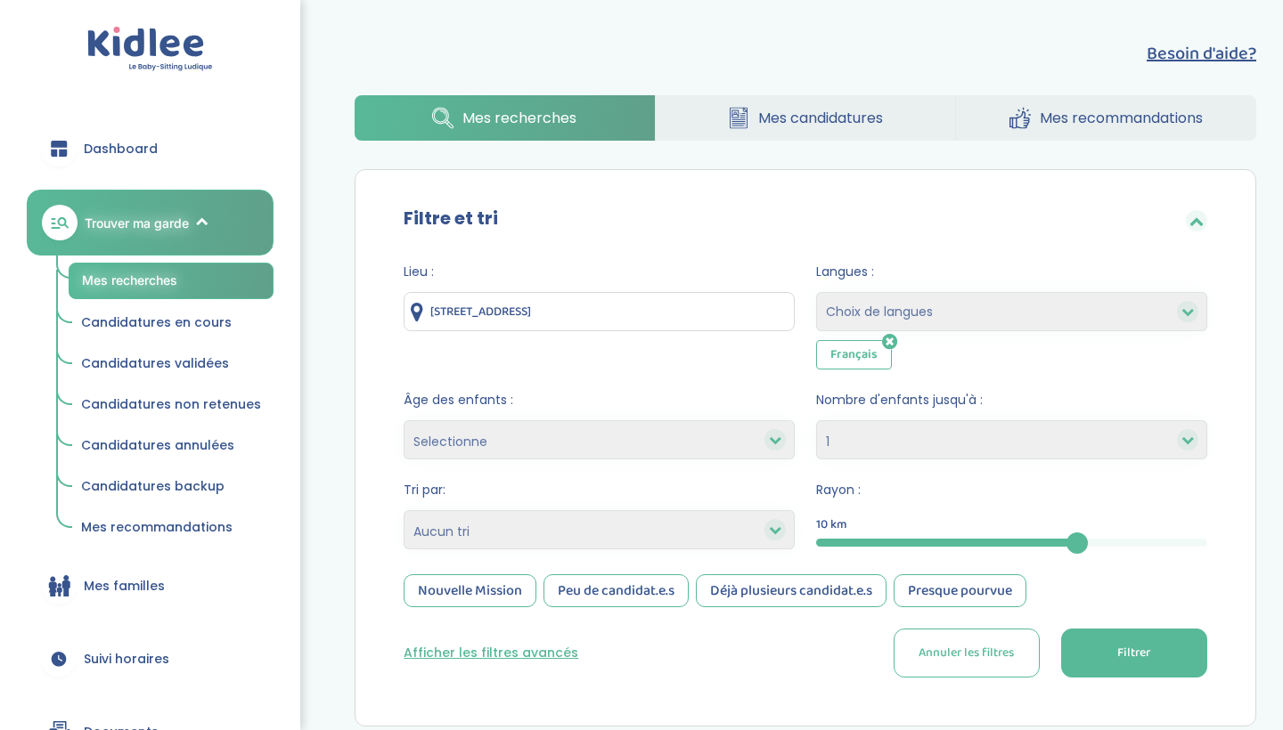
scroll to position [0, 0]
click at [1029, 125] on icon at bounding box center [1019, 118] width 21 height 22
